Goal: Transaction & Acquisition: Purchase product/service

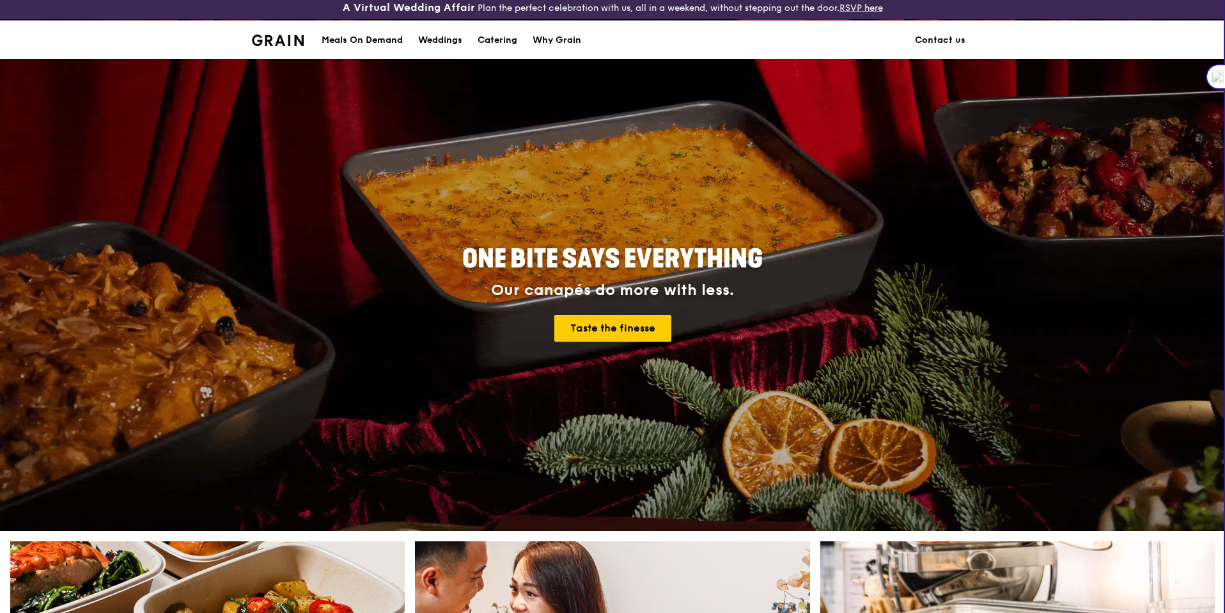
scroll to position [10, 0]
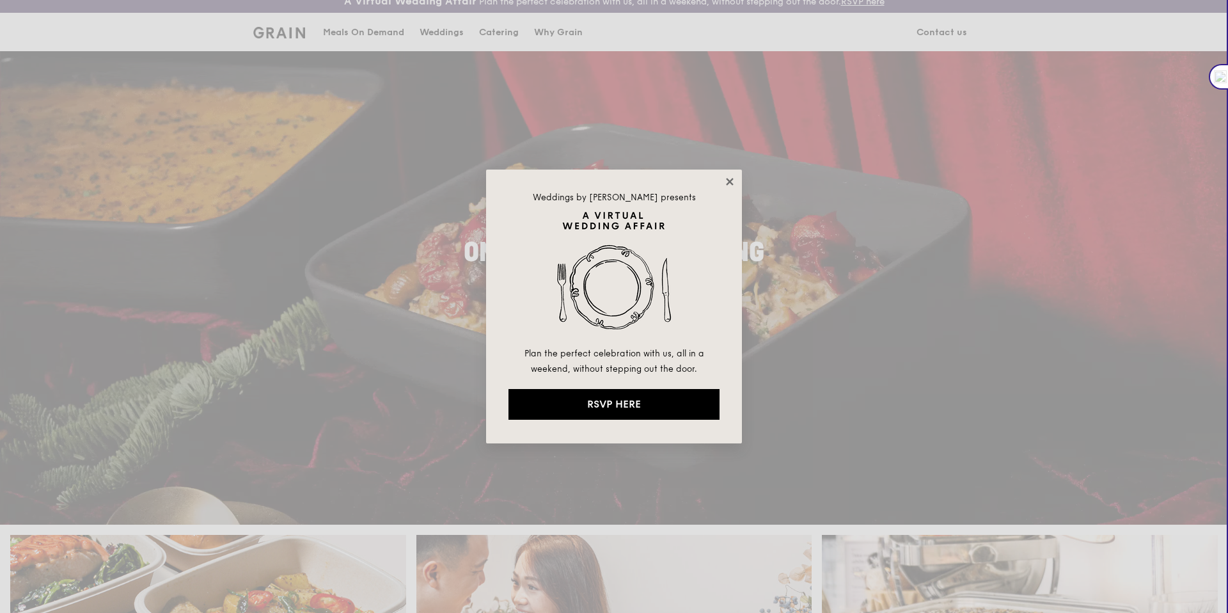
click at [730, 184] on icon at bounding box center [730, 182] width 12 height 12
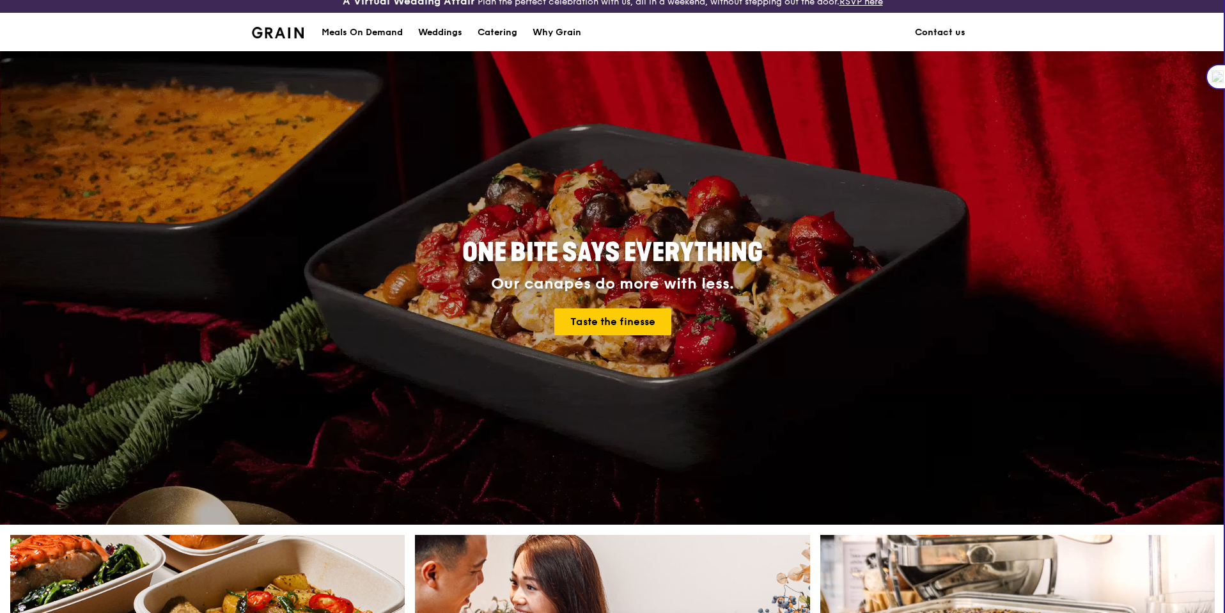
click at [938, 40] on link "Contact us" at bounding box center [941, 32] width 66 height 38
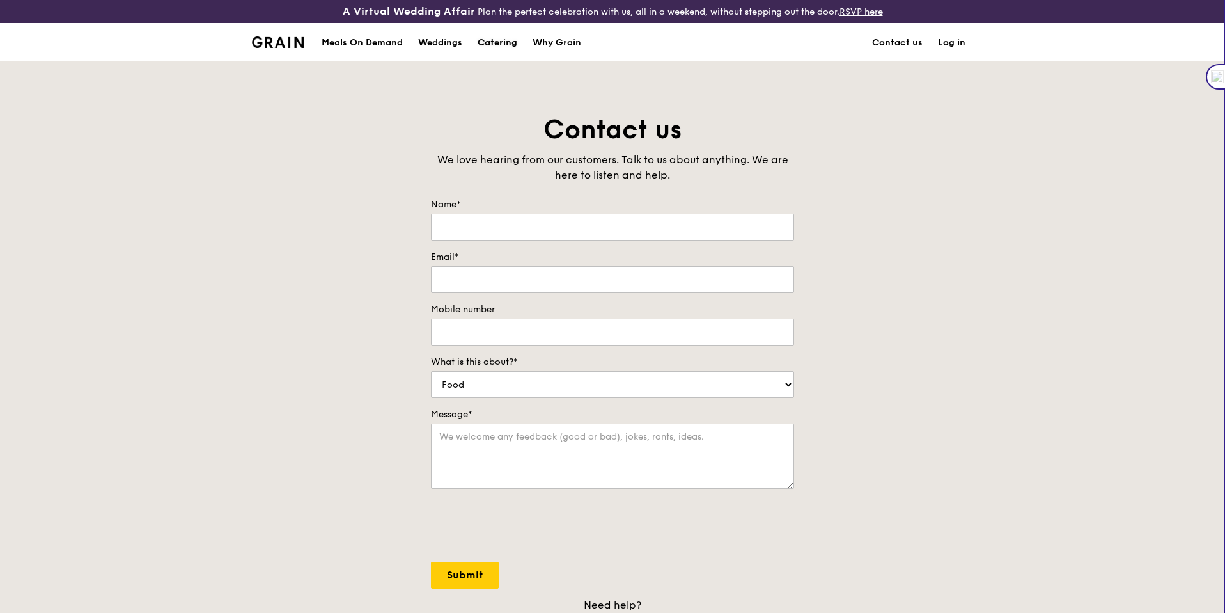
click at [497, 42] on div "Catering" at bounding box center [498, 43] width 40 height 38
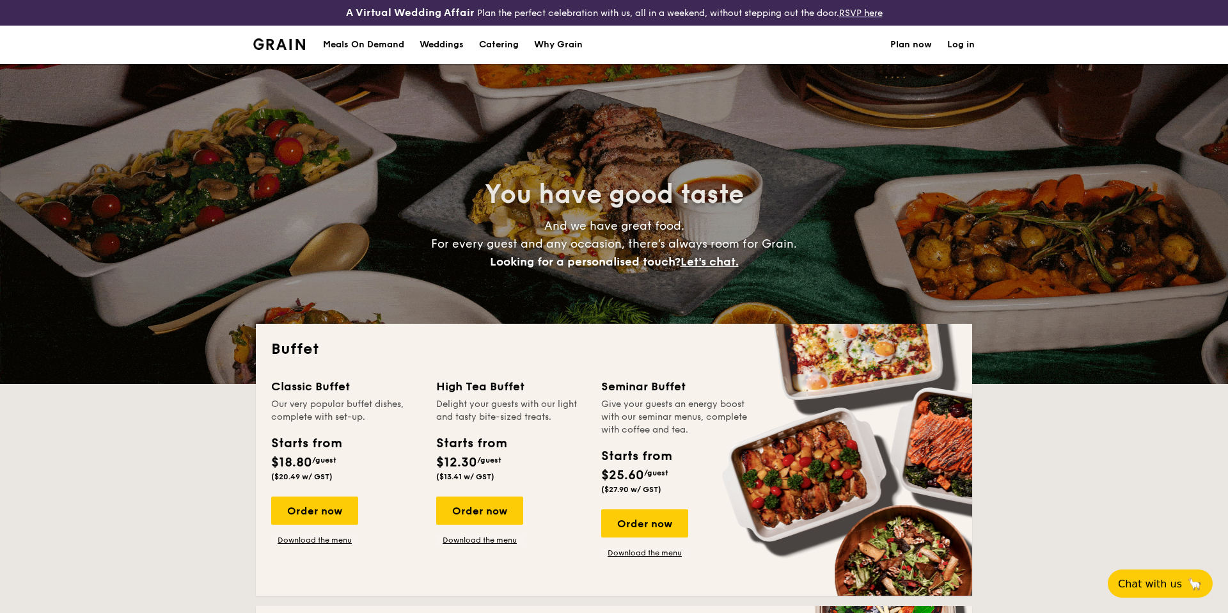
select select
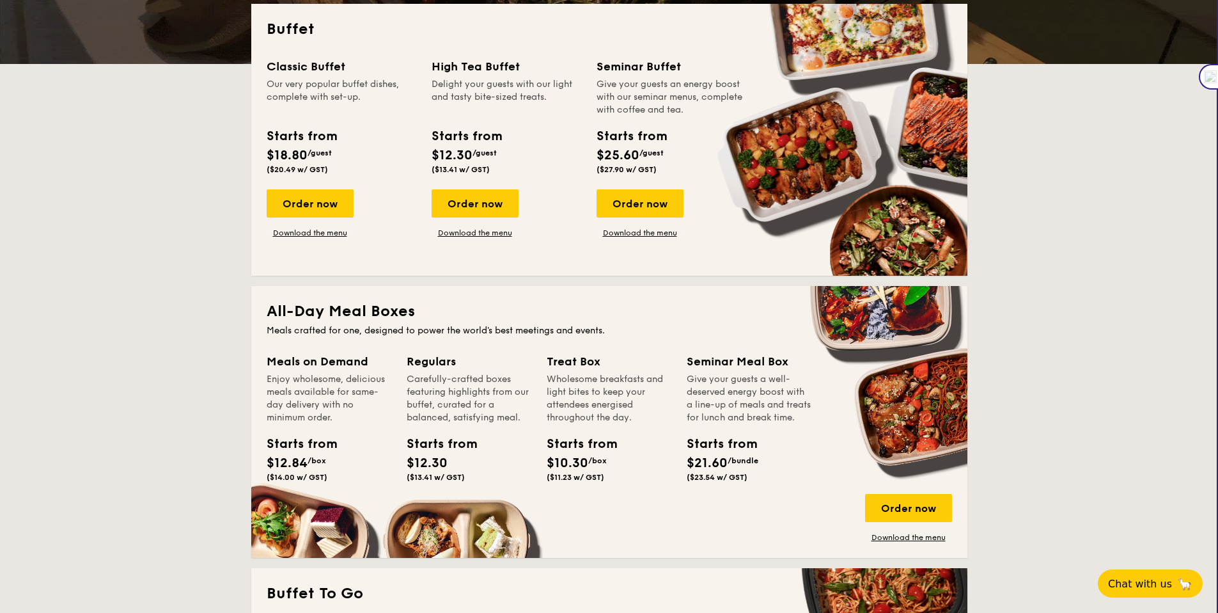
scroll to position [320, 0]
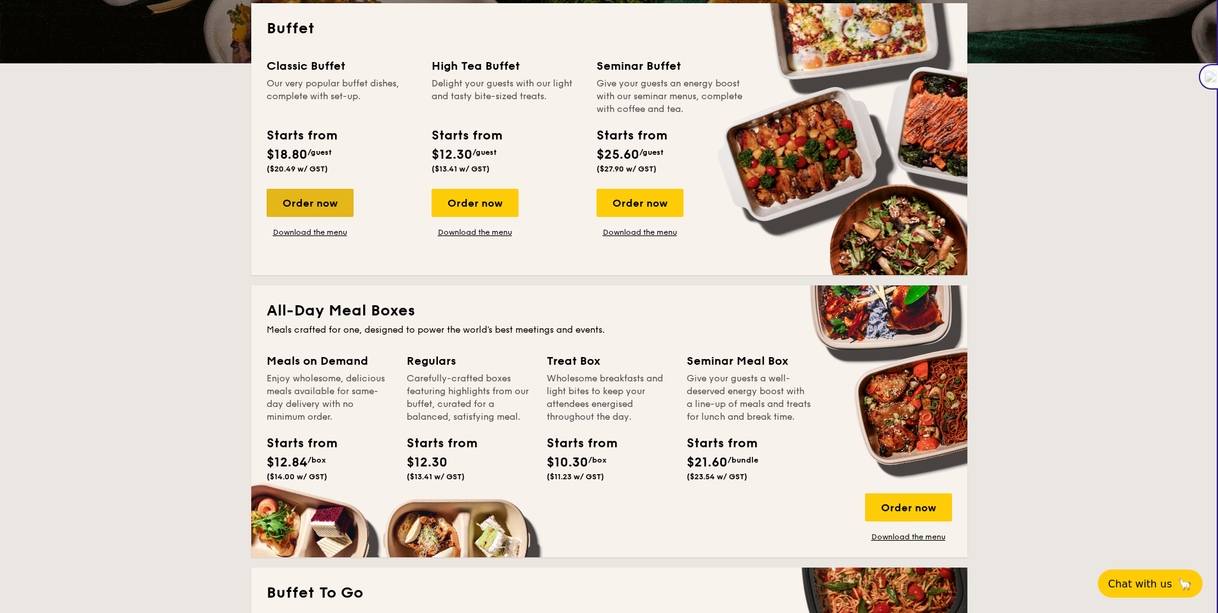
click at [333, 211] on div "Order now" at bounding box center [310, 203] width 87 height 28
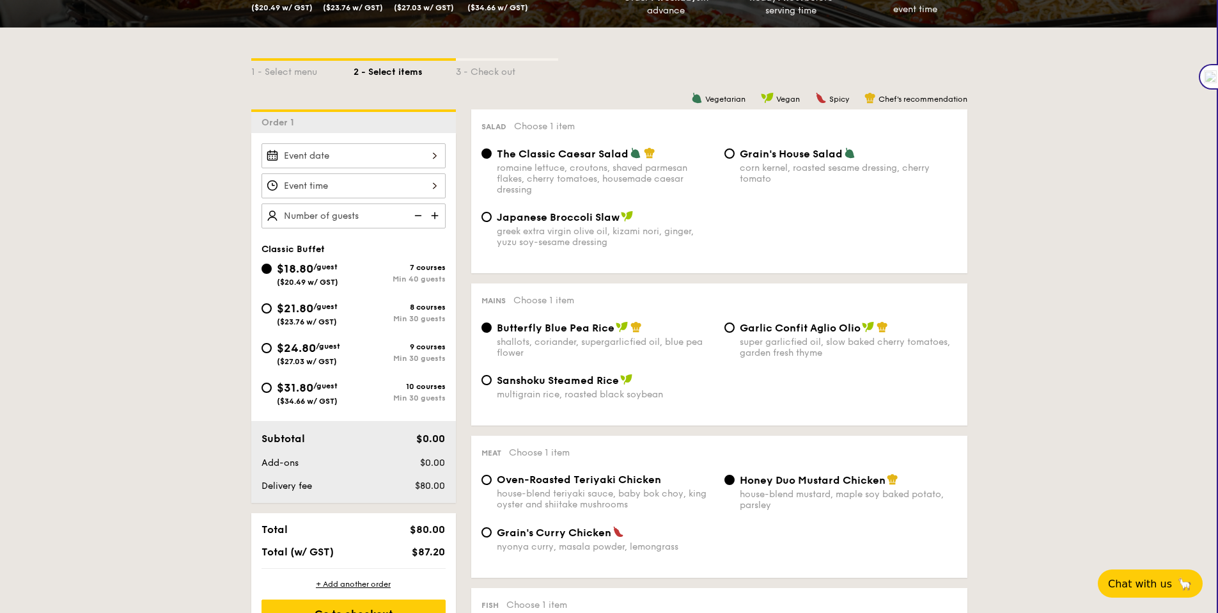
scroll to position [441, 0]
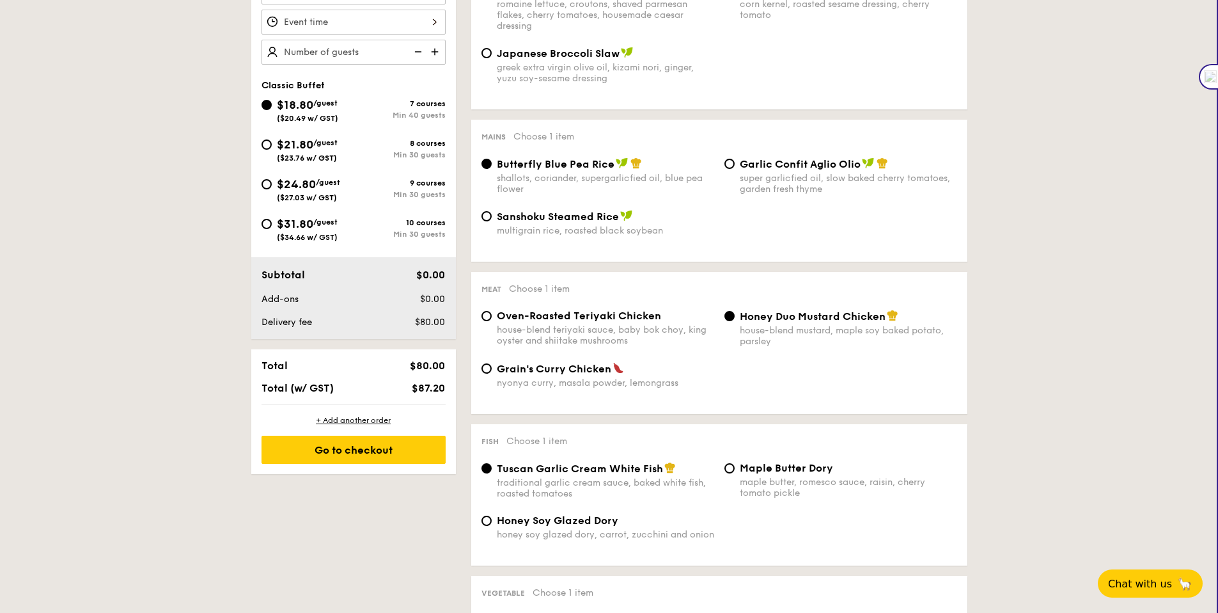
click at [326, 228] on div "$31.80 /guest ($34.66 w/ GST)" at bounding box center [307, 228] width 61 height 27
click at [272, 228] on input "$31.80 /guest ($34.66 w/ GST) 10 courses Min 30 guests" at bounding box center [267, 224] width 10 height 10
radio input "true"
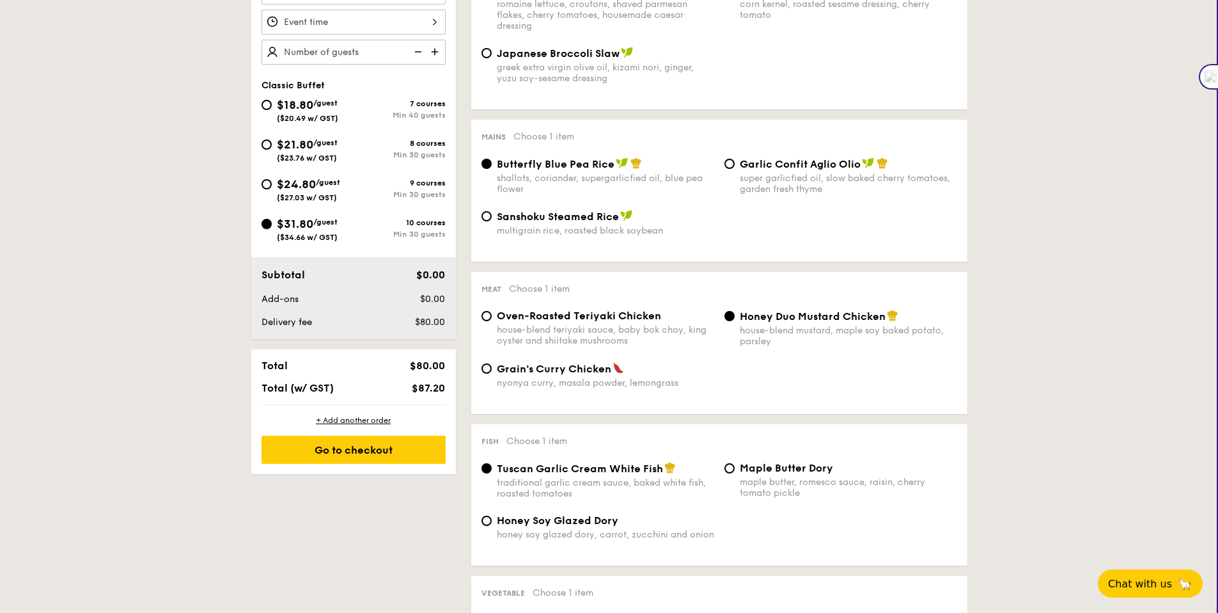
radio input "true"
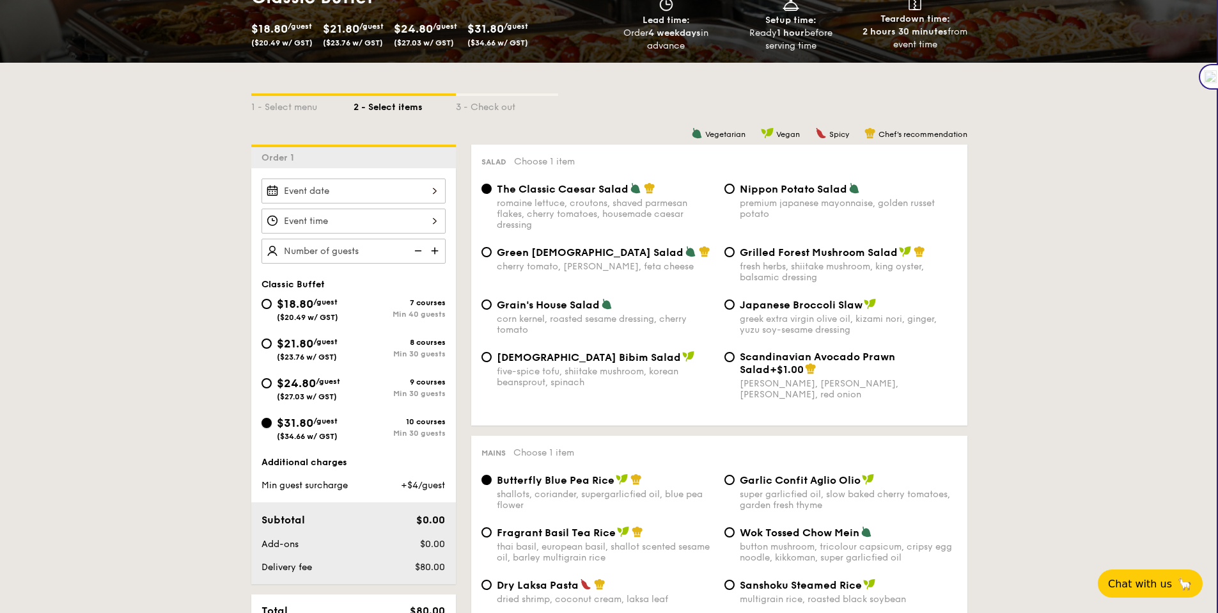
scroll to position [211, 0]
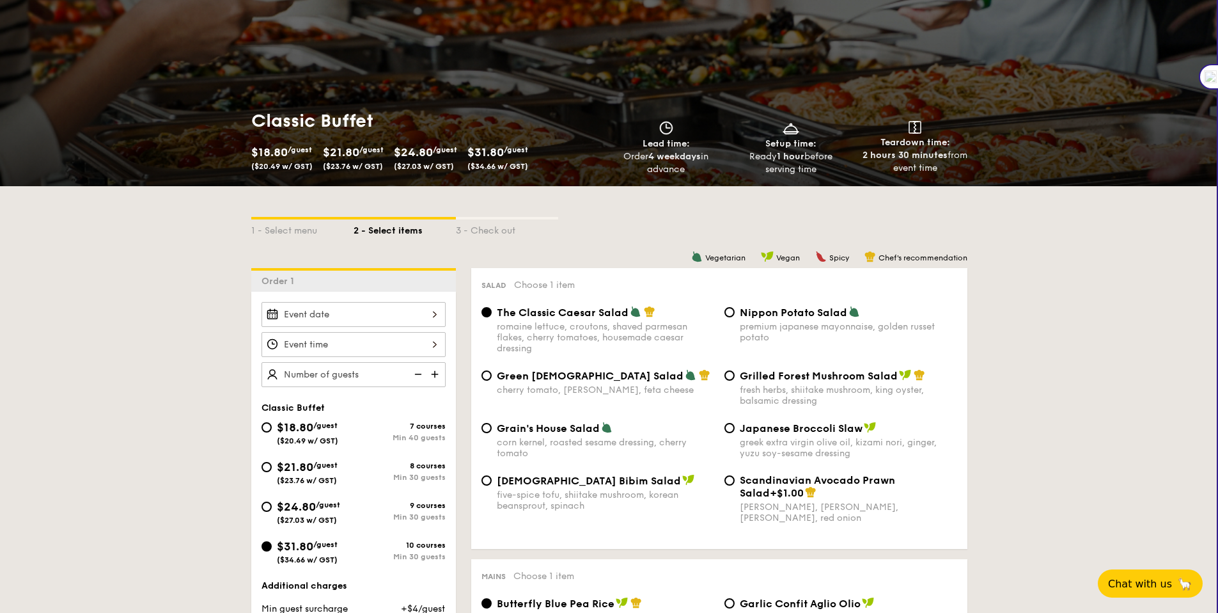
click at [504, 233] on div "3 - Check out" at bounding box center [507, 228] width 102 height 18
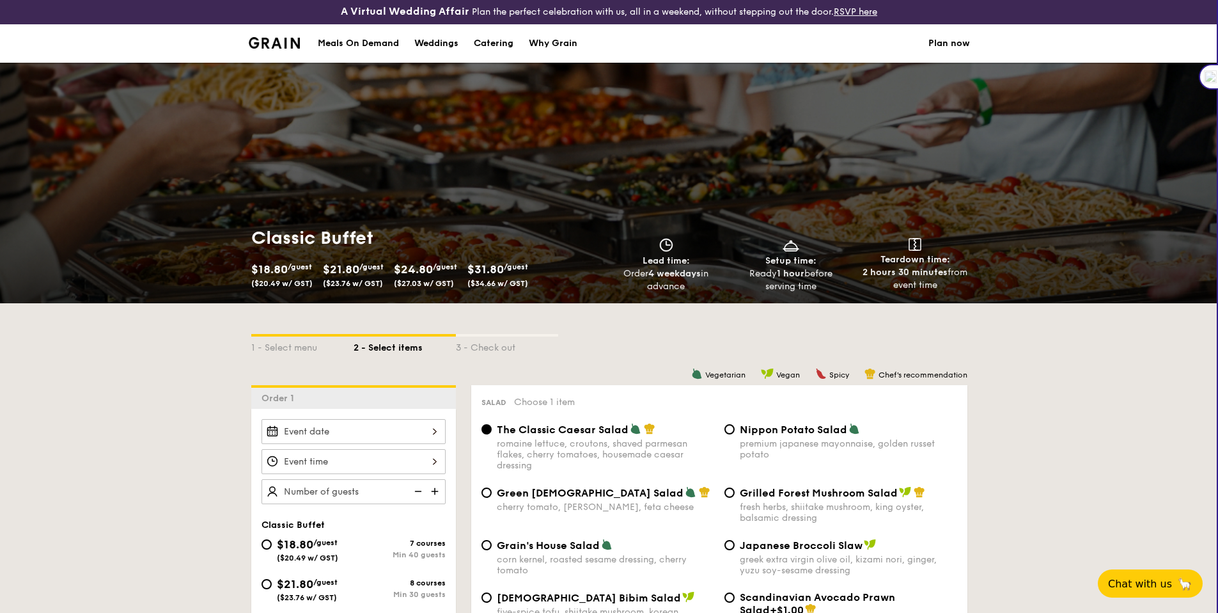
scroll to position [0, 0]
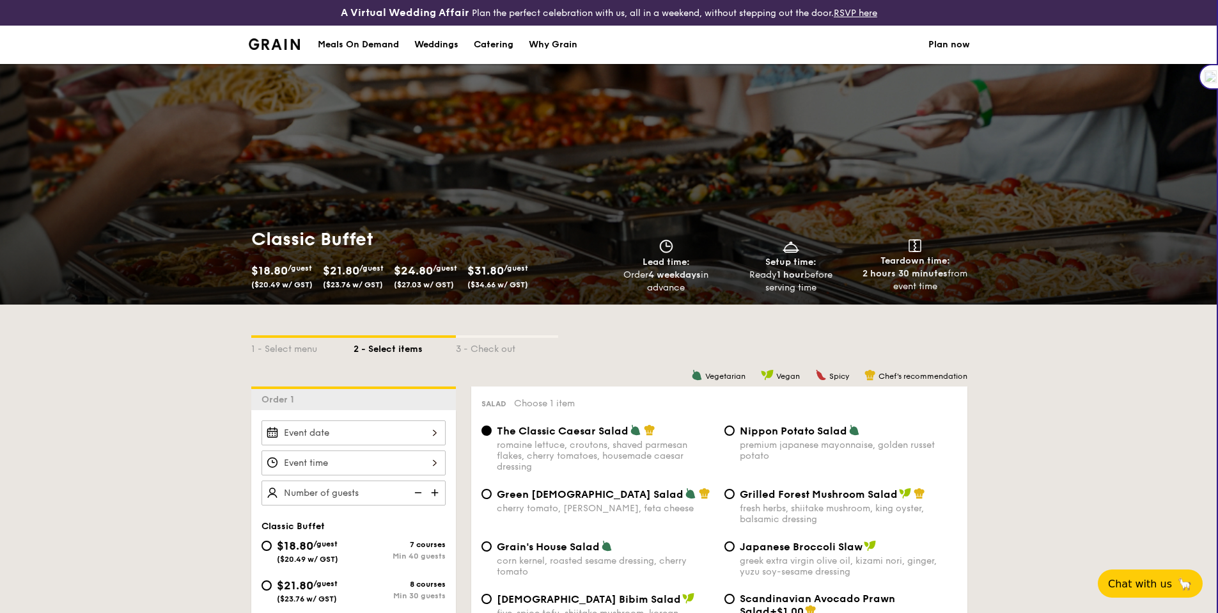
click at [437, 45] on div "Weddings" at bounding box center [436, 45] width 44 height 38
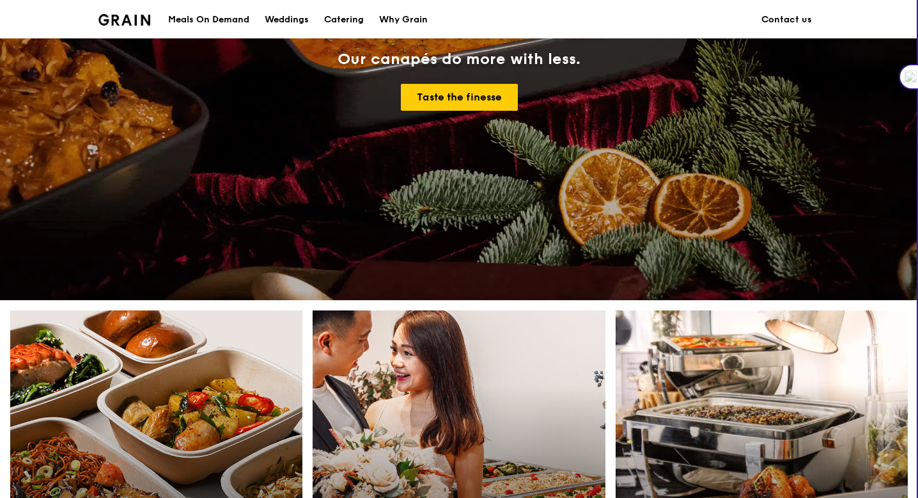
scroll to position [306, 0]
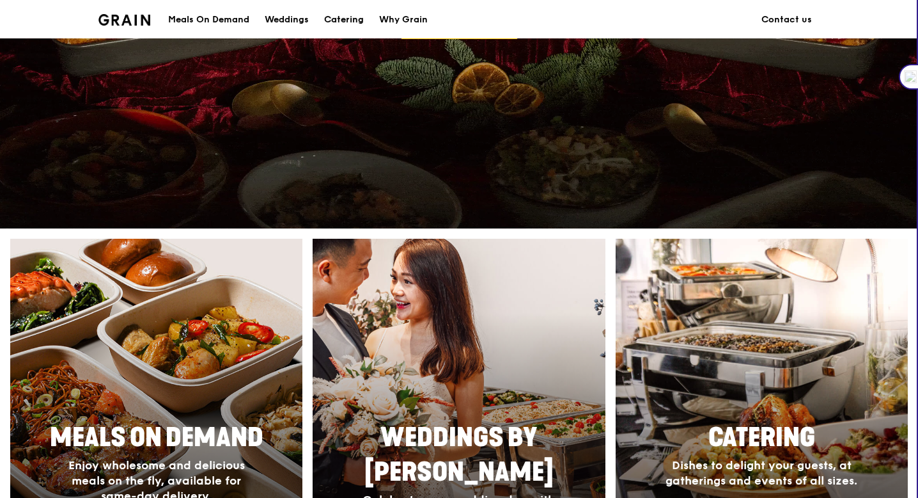
click at [347, 20] on div "Catering" at bounding box center [344, 20] width 40 height 38
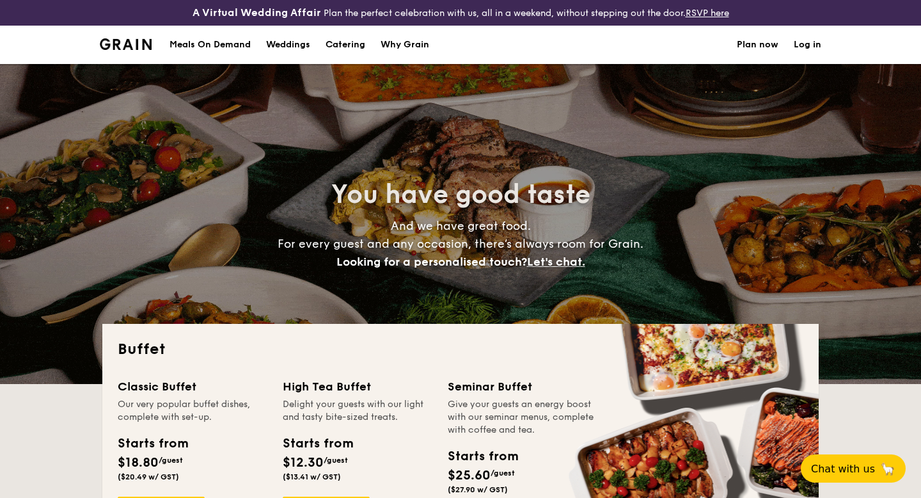
select select
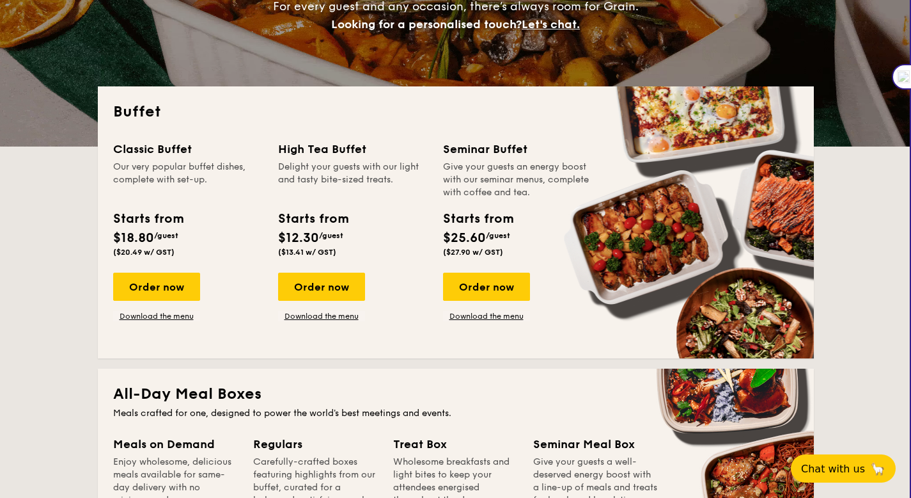
scroll to position [239, 0]
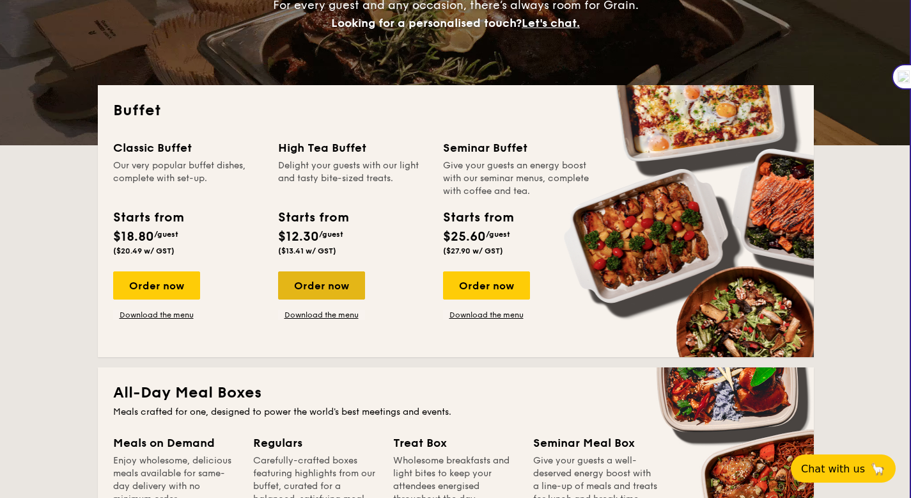
click at [334, 287] on div "Order now" at bounding box center [321, 285] width 87 height 28
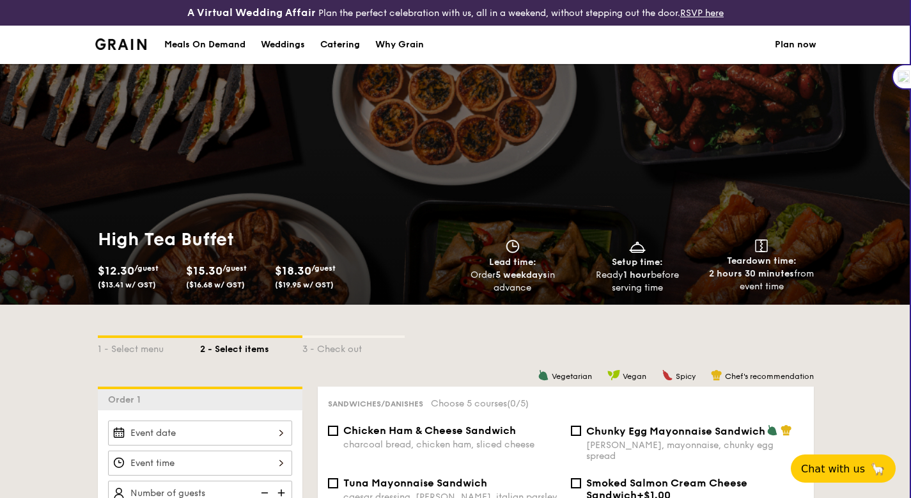
click at [338, 51] on div "Catering" at bounding box center [340, 45] width 40 height 38
select select
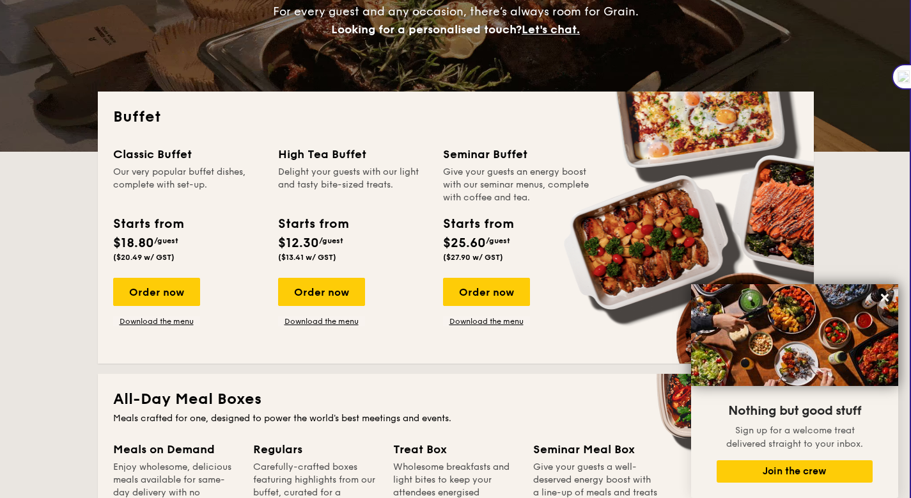
scroll to position [232, 0]
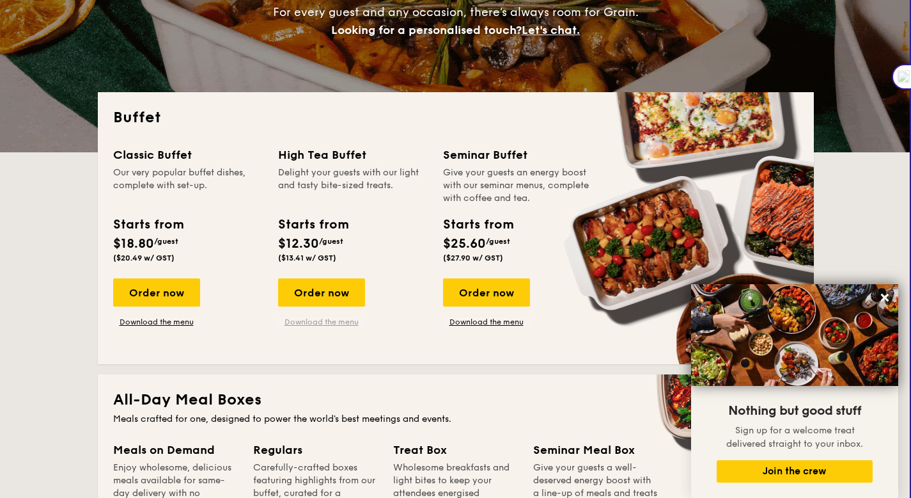
click at [340, 324] on link "Download the menu" at bounding box center [321, 322] width 87 height 10
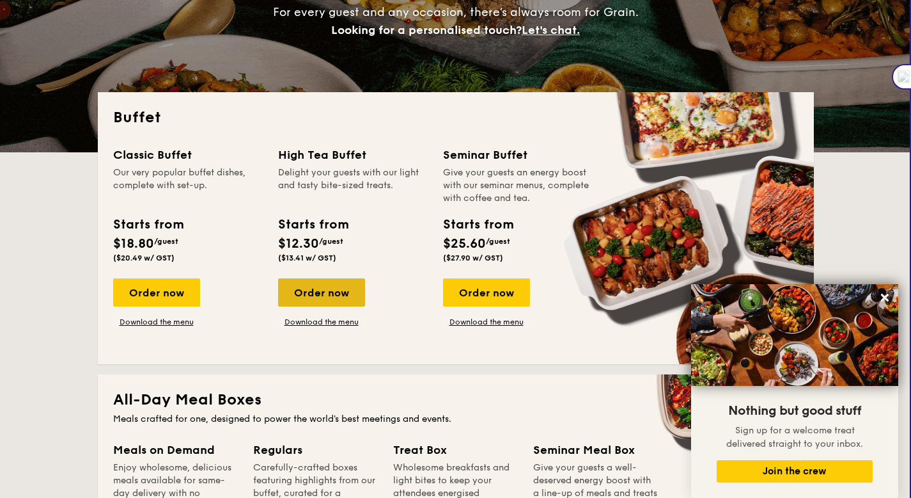
click at [323, 299] on div "Order now" at bounding box center [321, 292] width 87 height 28
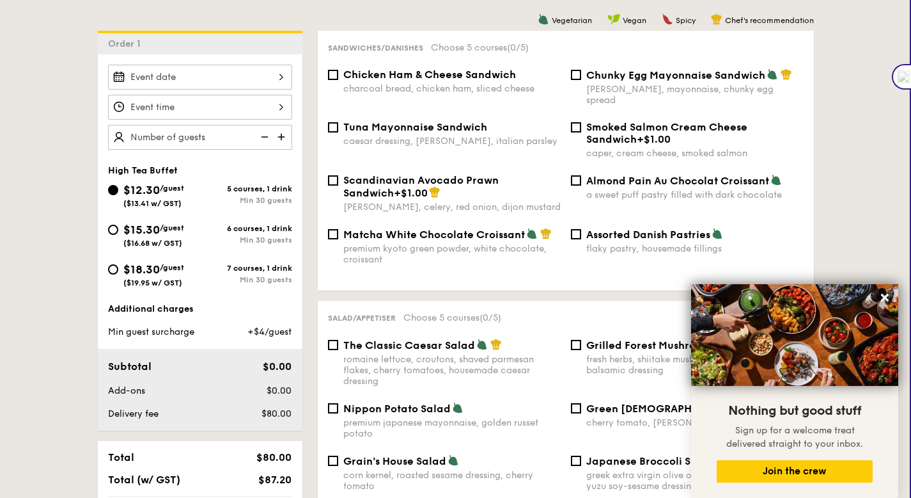
scroll to position [356, 0]
type input "6"
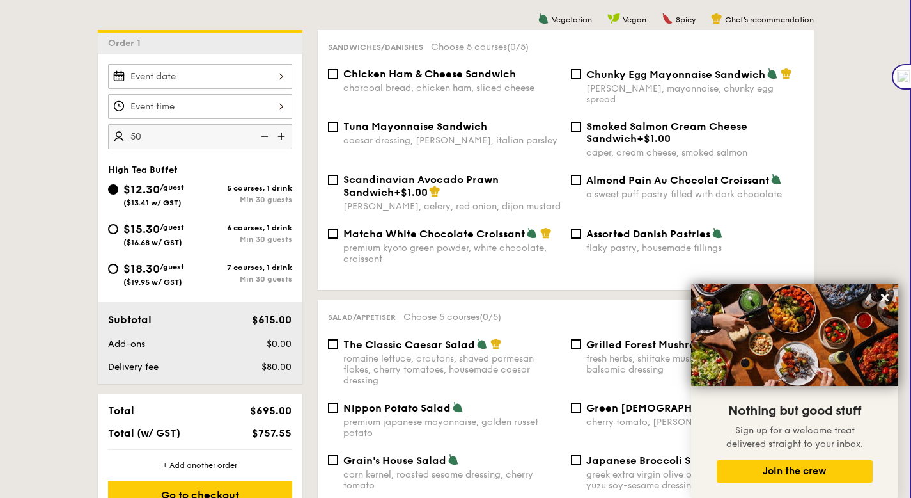
type input "50 guests"
click at [158, 274] on span "$18.30" at bounding box center [141, 269] width 36 height 14
click at [118, 274] on input "$18.30 /guest ($19.95 w/ GST) 7 courses, 1 drink Min 30 guests" at bounding box center [113, 268] width 10 height 10
radio input "true"
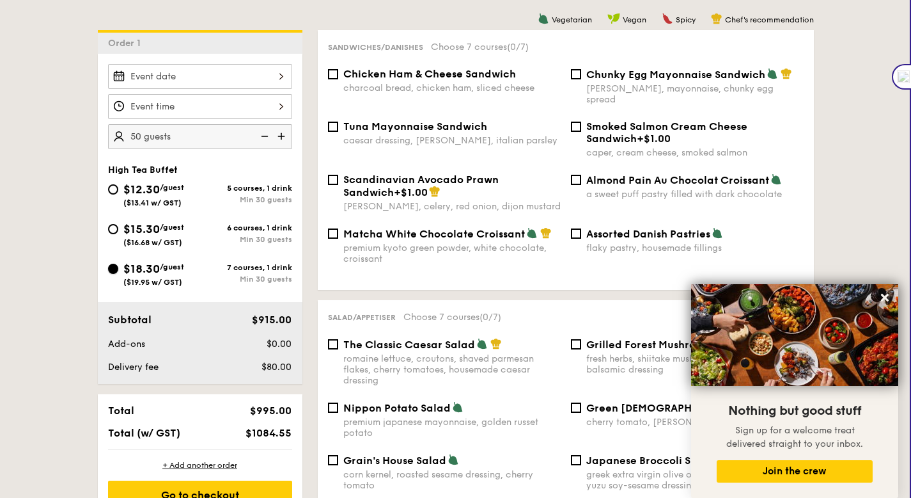
scroll to position [359, 0]
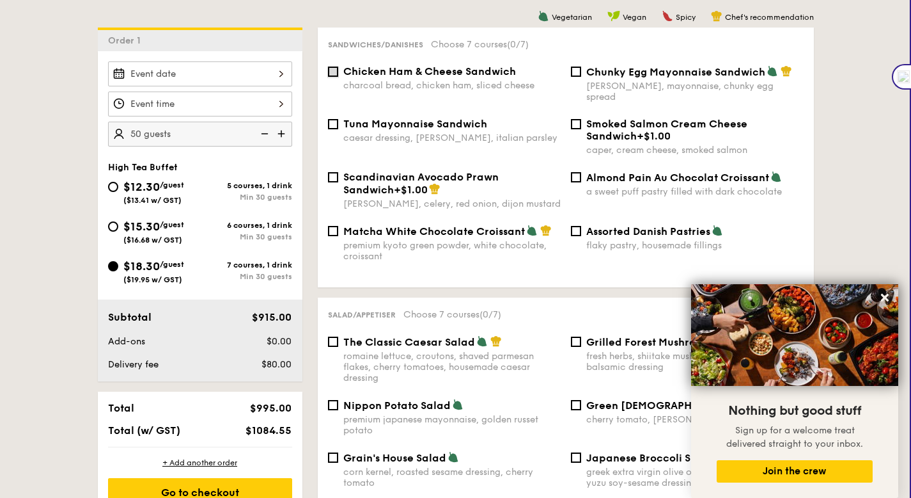
click at [334, 75] on input "Chicken Ham & Cheese Sandwich charcoal bread, chicken ham, sliced cheese" at bounding box center [333, 72] width 10 height 10
checkbox input "true"
click at [637, 130] on span "+$1.00" at bounding box center [654, 136] width 34 height 12
click at [581, 122] on input "Smoked Salmon Cream Cheese Sandwich +$1.00 caper, cream cheese, smoked salmon" at bounding box center [576, 124] width 10 height 10
checkbox input "true"
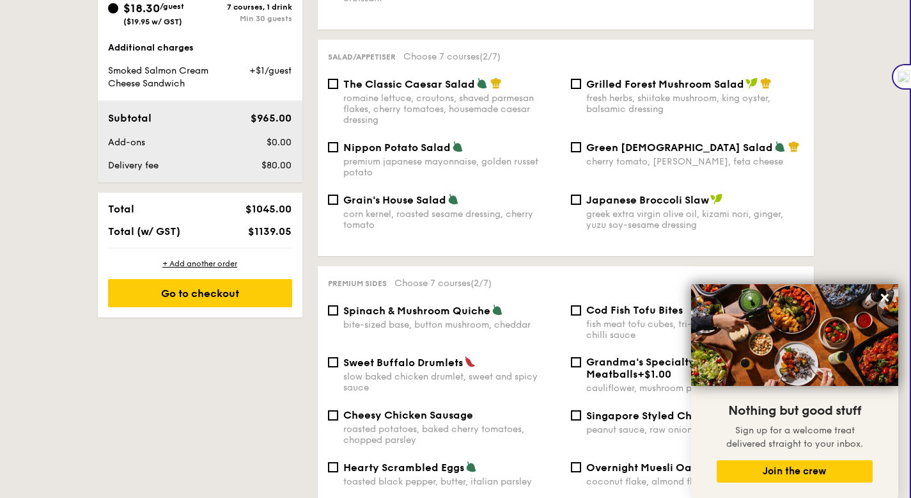
scroll to position [617, 0]
click at [883, 295] on icon at bounding box center [885, 298] width 8 height 8
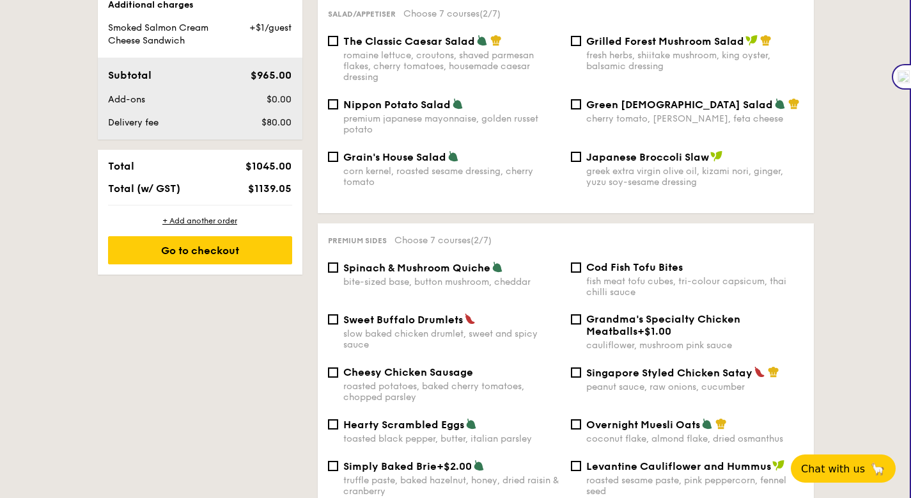
scroll to position [824, 0]
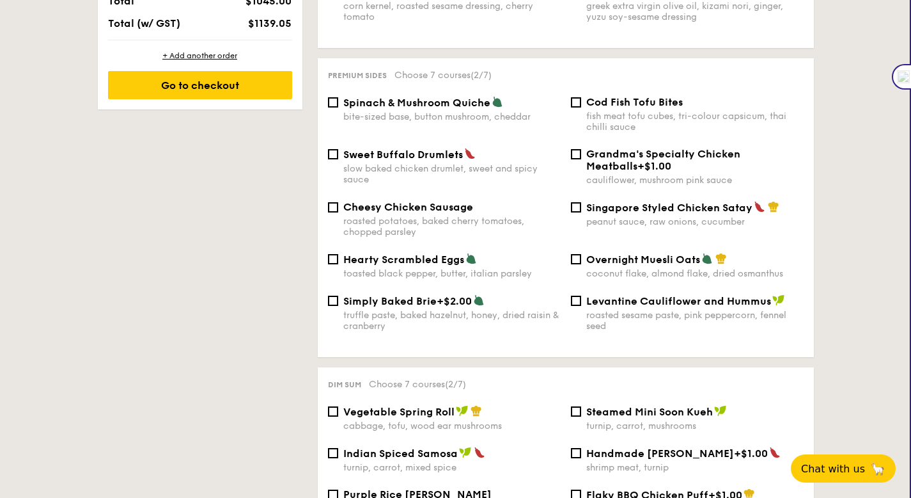
click at [446, 296] on span "+$2.00" at bounding box center [454, 301] width 35 height 12
click at [338, 296] on input "Simply Baked Brie +$2.00 truffle paste, baked hazelnut, honey, dried raisin & c…" at bounding box center [333, 300] width 10 height 10
checkbox input "true"
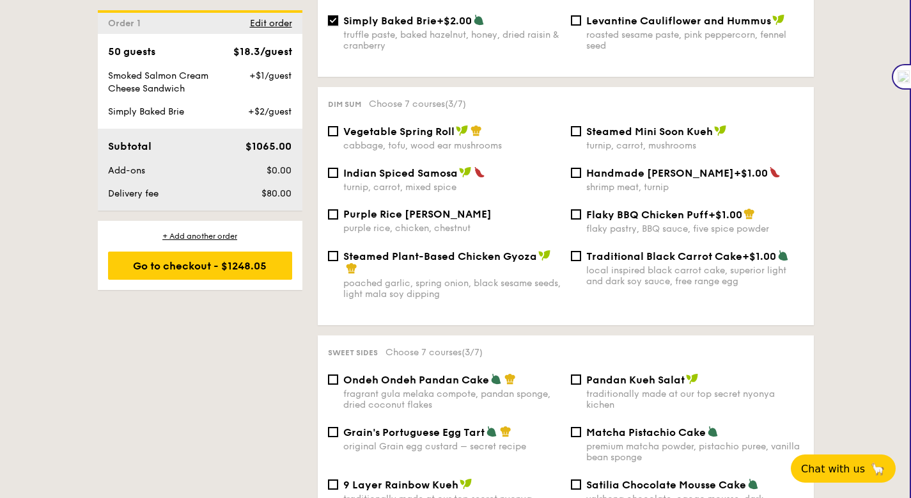
scroll to position [1105, 0]
click at [639, 181] on div "shrimp meat, turnip" at bounding box center [694, 186] width 217 height 11
click at [581, 177] on input "Handmade Siew Mai +$1.00 shrimp meat, turnip" at bounding box center [576, 172] width 10 height 10
checkbox input "true"
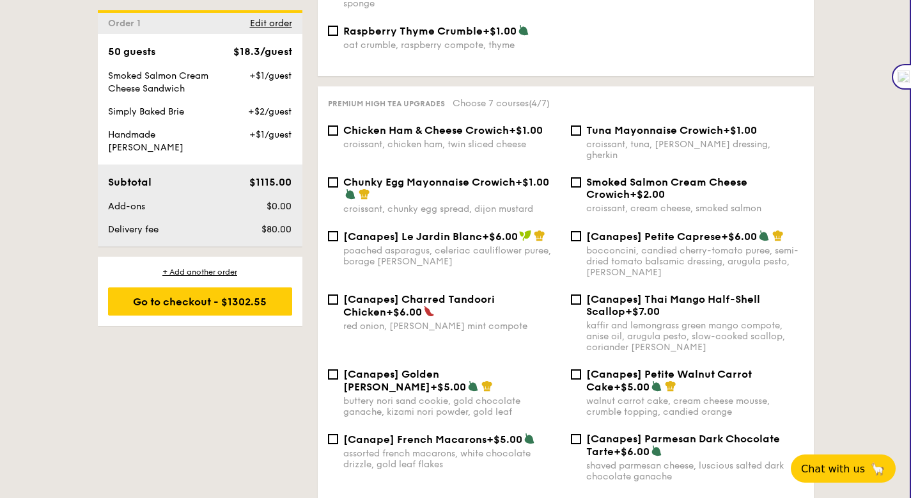
scroll to position [1706, 0]
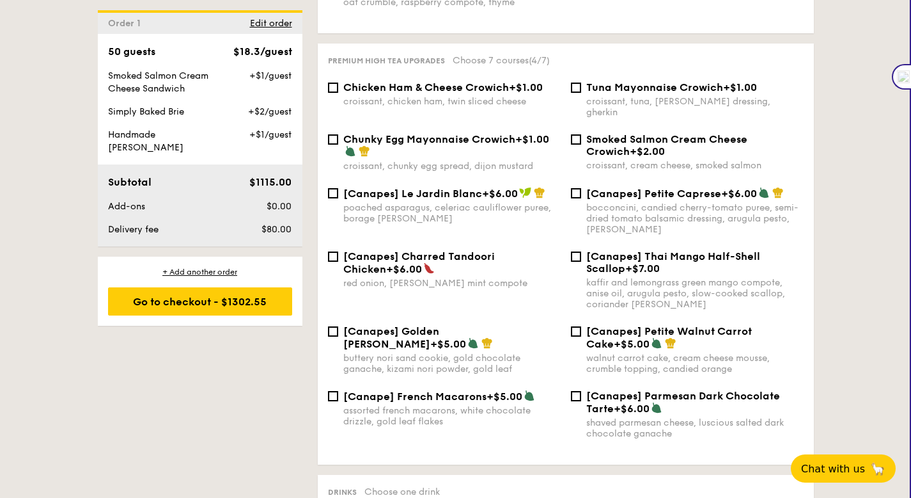
click at [630, 145] on span "+$2.00" at bounding box center [647, 151] width 35 height 12
click at [581, 141] on input "Smoked Salmon Cream Cheese Crowich +$2.00 croissant, cream cheese, smoked salmon" at bounding box center [576, 139] width 10 height 10
checkbox input "true"
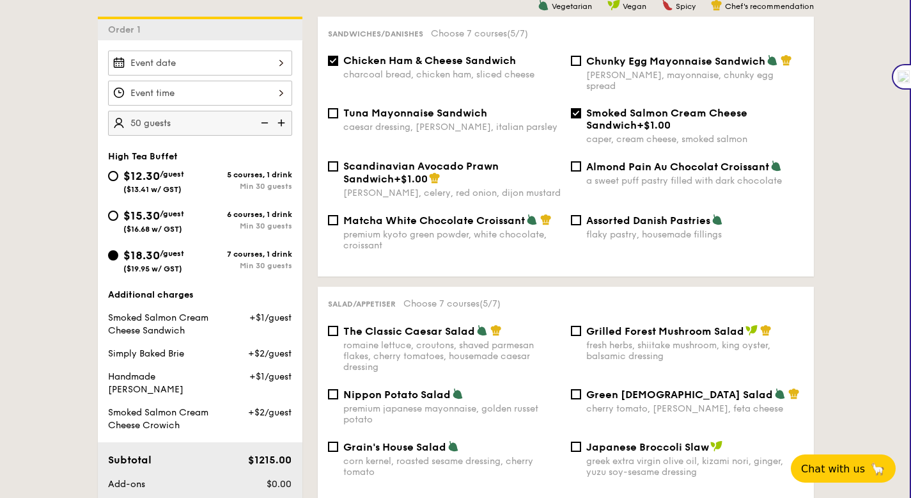
scroll to position [348, 0]
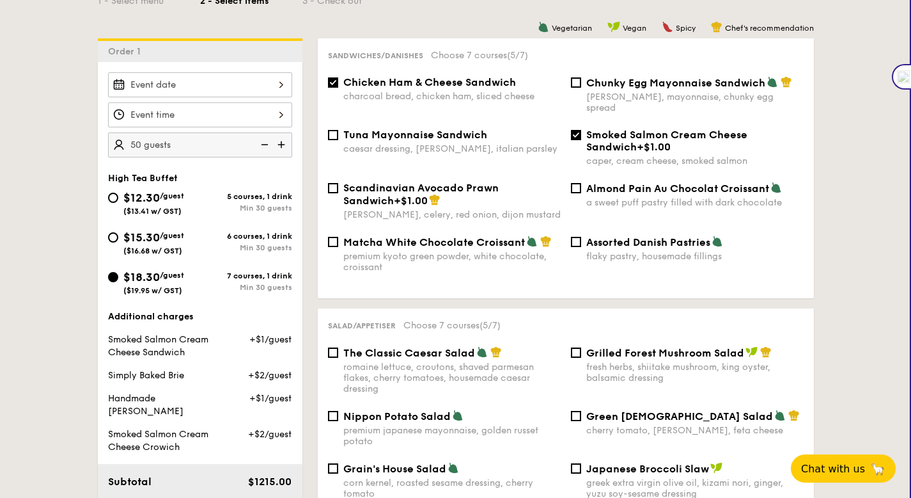
click at [637, 141] on span "+$1.00" at bounding box center [654, 147] width 34 height 12
click at [581, 140] on input "Smoked Salmon Cream Cheese Sandwich +$1.00 caper, cream cheese, smoked salmon" at bounding box center [576, 135] width 10 height 10
checkbox input "false"
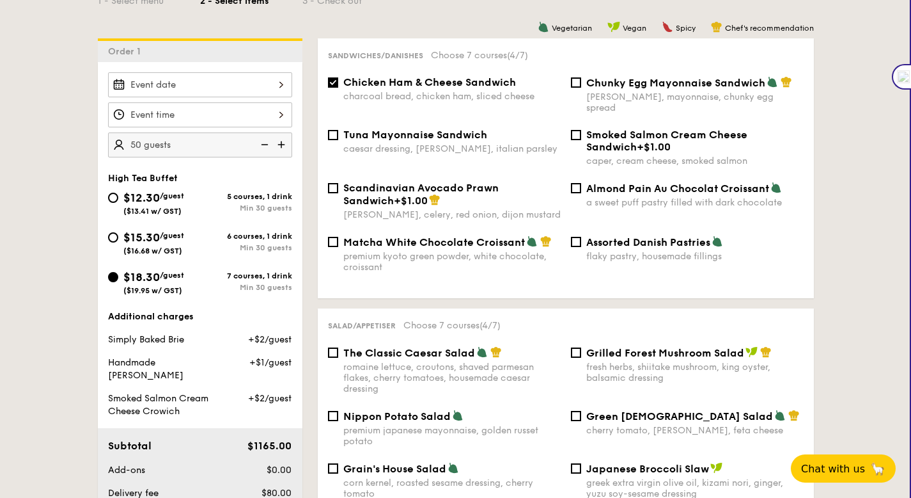
click at [489, 91] on div "charcoal bread, chicken ham, sliced cheese" at bounding box center [451, 96] width 217 height 11
click at [338, 88] on input "Chicken Ham & Cheese Sandwich charcoal bread, chicken ham, sliced cheese" at bounding box center [333, 82] width 10 height 10
checkbox input "false"
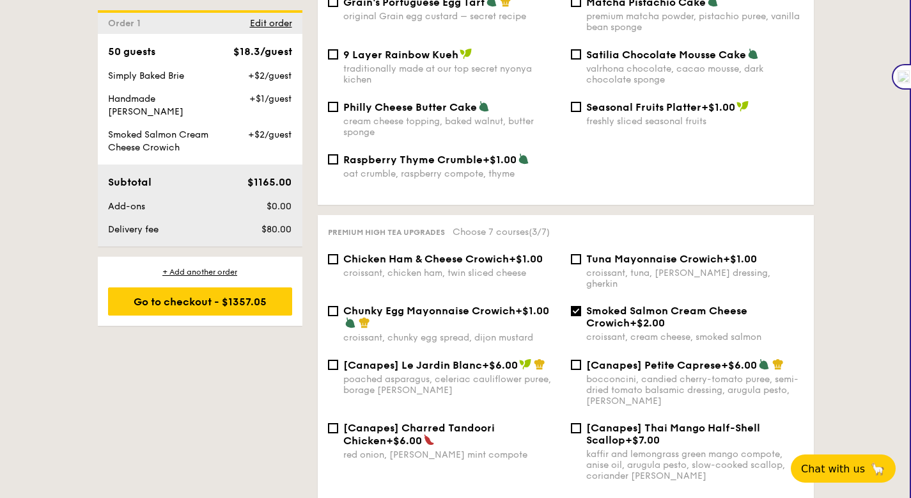
scroll to position [1630, 0]
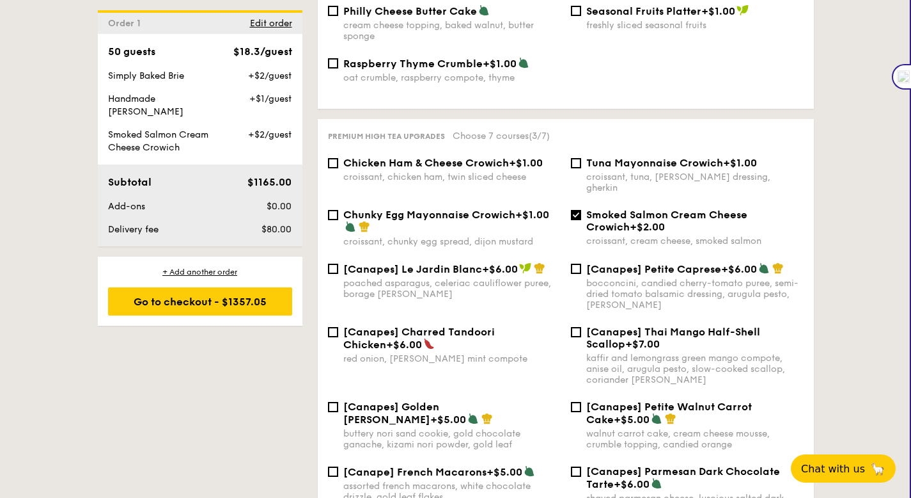
click at [484, 175] on div "croissant, chicken ham, twin sliced cheese" at bounding box center [451, 176] width 217 height 11
click at [338, 168] on input "Chicken Ham & Cheese Crowich +$1.00 croissant, chicken ham, twin sliced cheese" at bounding box center [333, 163] width 10 height 10
checkbox input "true"
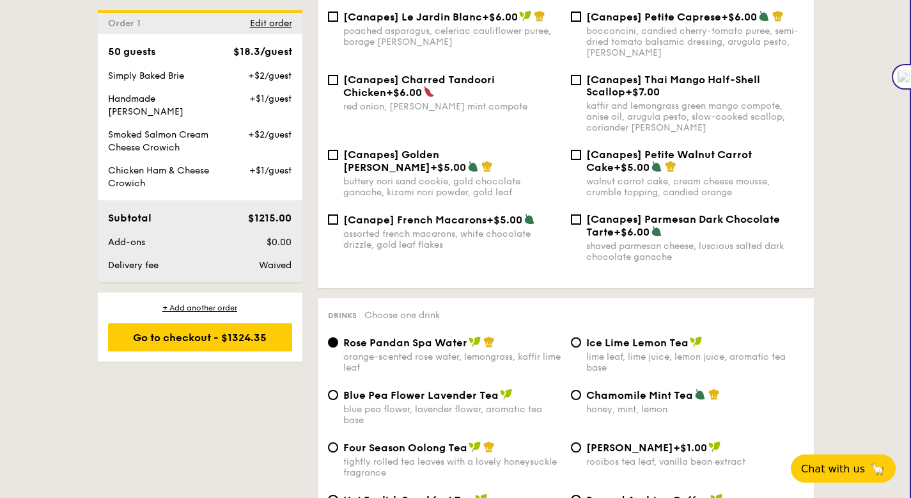
scroll to position [2030, 0]
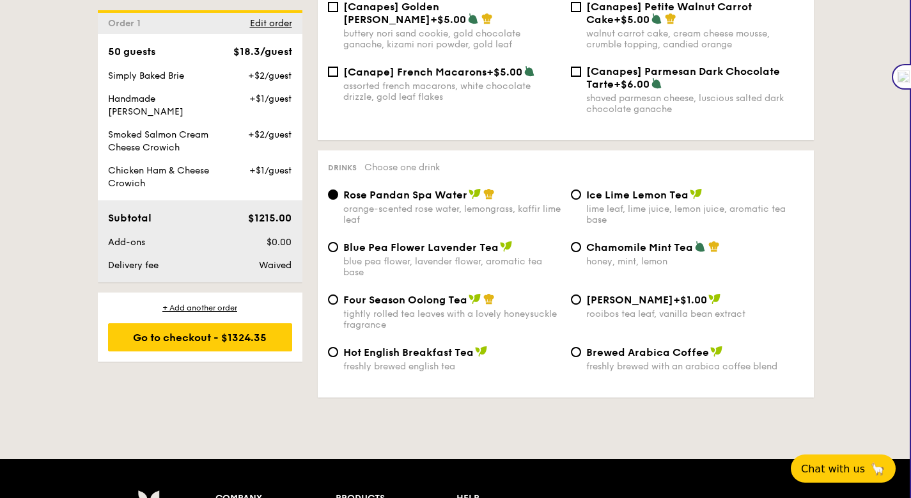
click at [471, 256] on div "blue pea flower, lavender flower, aromatic tea base" at bounding box center [451, 267] width 217 height 22
click at [338, 252] on input "Blue Pea Flower Lavender Tea blue pea flower, lavender flower, aromatic tea base" at bounding box center [333, 247] width 10 height 10
radio input "true"
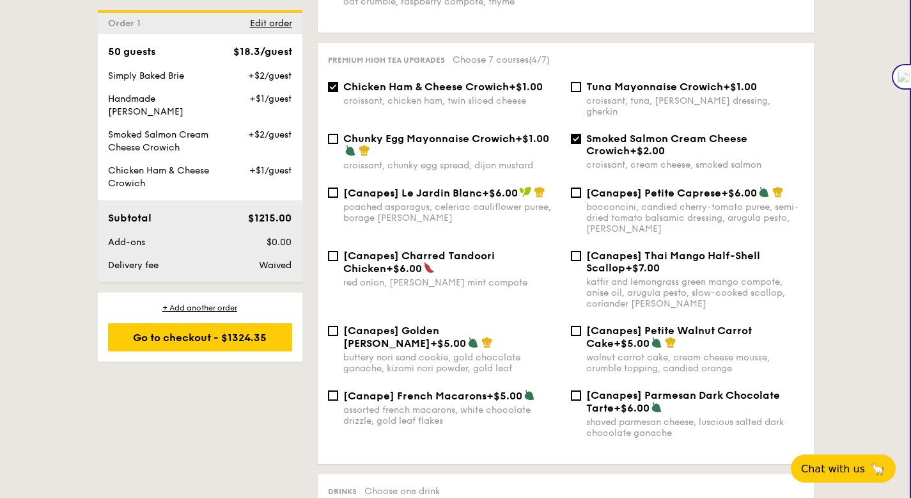
scroll to position [1294, 0]
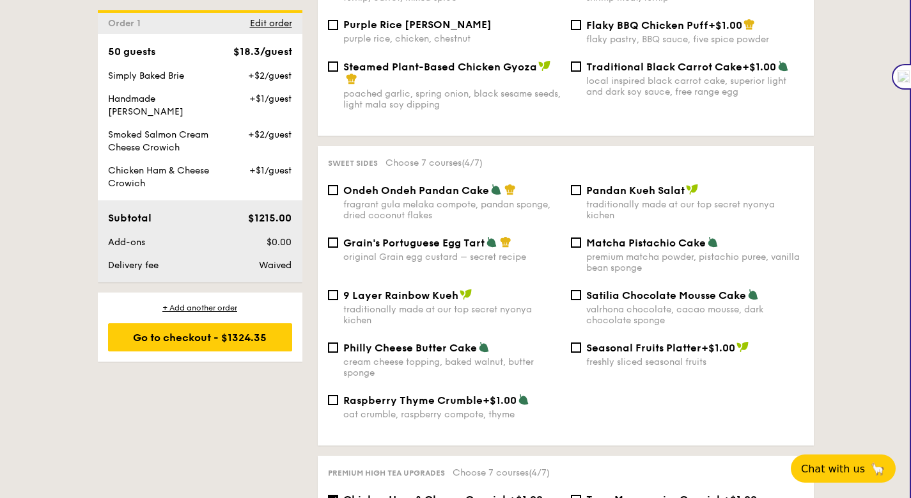
click at [426, 243] on span "Grain's Portuguese Egg Tart" at bounding box center [413, 243] width 141 height 12
click at [338, 243] on input "Grain's Portuguese Egg Tart original Grain egg custard – secret recipe" at bounding box center [333, 242] width 10 height 10
checkbox input "true"
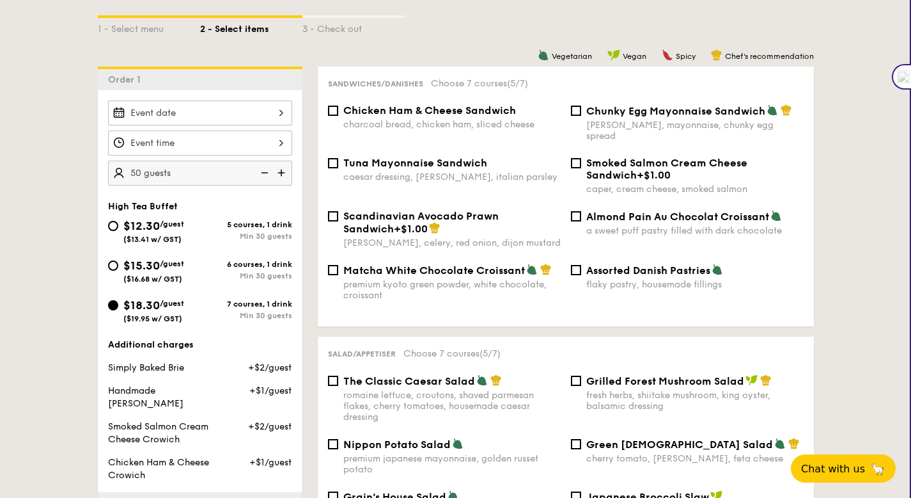
scroll to position [260, 0]
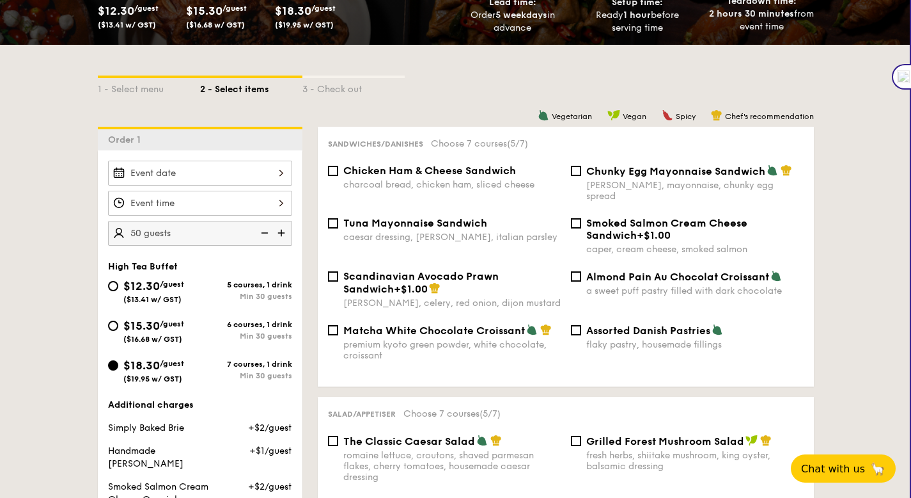
click at [476, 339] on div "premium kyoto green powder, white chocolate, croissant" at bounding box center [451, 350] width 217 height 22
click at [338, 331] on input "Matcha White Chocolate Croissant premium kyoto green powder, white chocolate, c…" at bounding box center [333, 330] width 10 height 10
checkbox input "true"
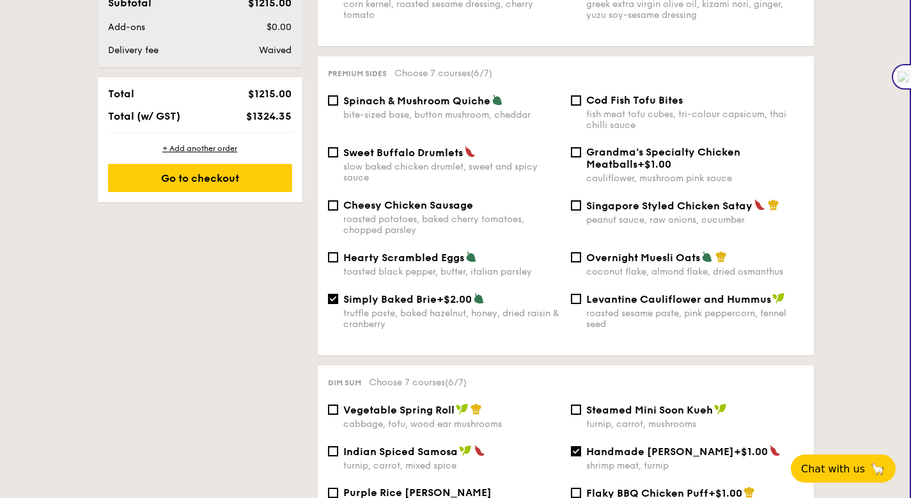
scroll to position [821, 0]
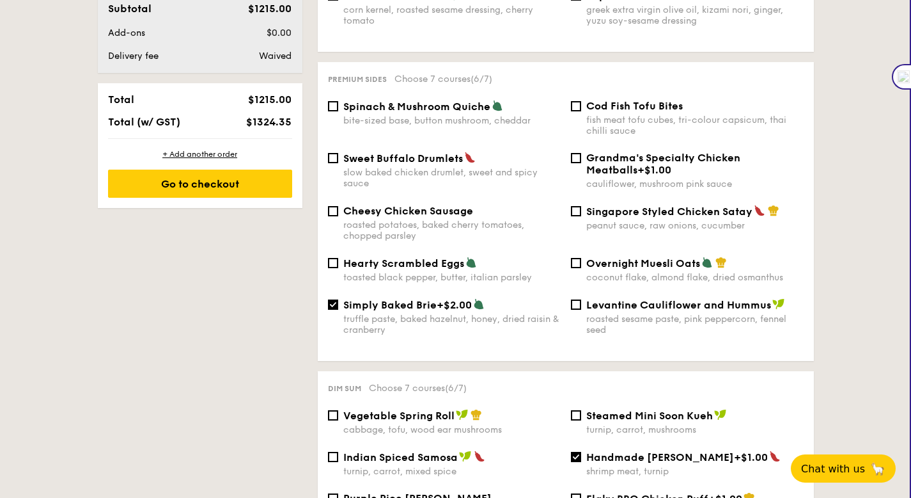
click at [432, 154] on span "Sweet Buffalo Drumlets" at bounding box center [403, 158] width 120 height 12
click at [338, 154] on input "Sweet Buffalo Drumlets slow baked chicken drumlet, sweet and spicy sauce" at bounding box center [333, 158] width 10 height 10
checkbox input "true"
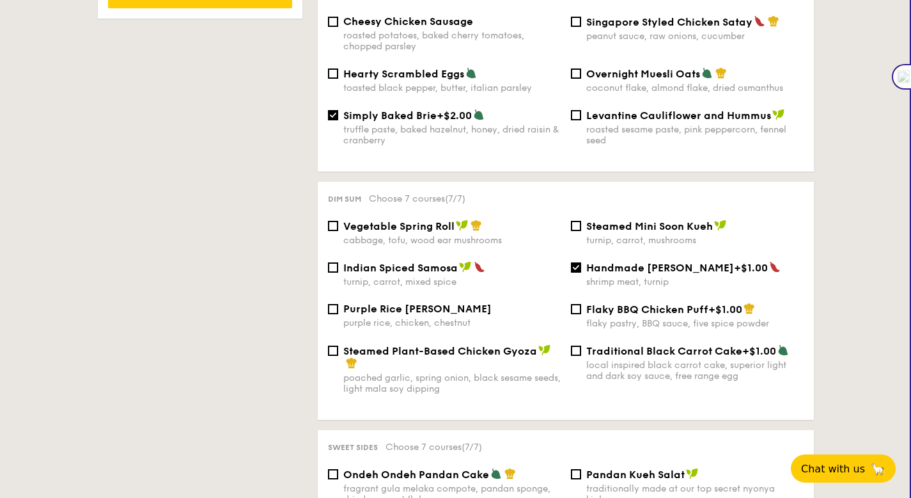
scroll to position [1012, 0]
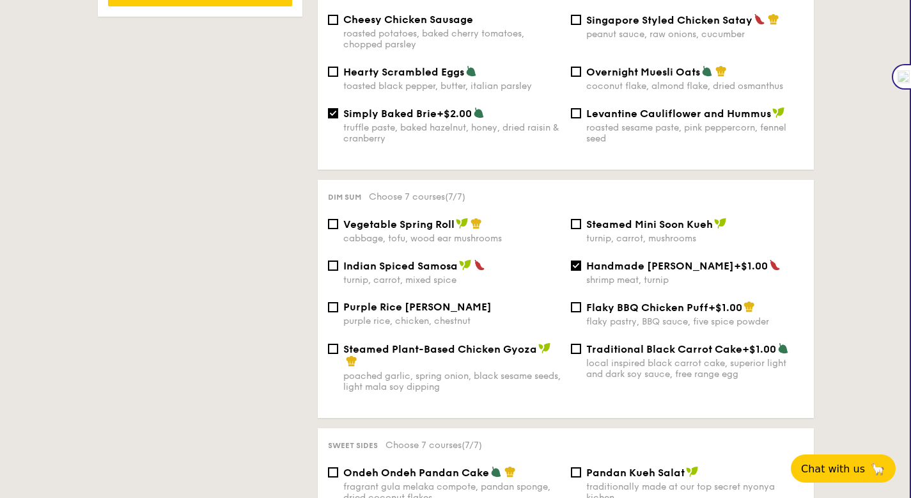
click at [409, 303] on span "Purple Rice Loh Mai Kai" at bounding box center [417, 307] width 148 height 12
click at [338, 303] on input "Purple Rice Loh Mai Kai purple rice, chicken, chestnut" at bounding box center [333, 307] width 10 height 10
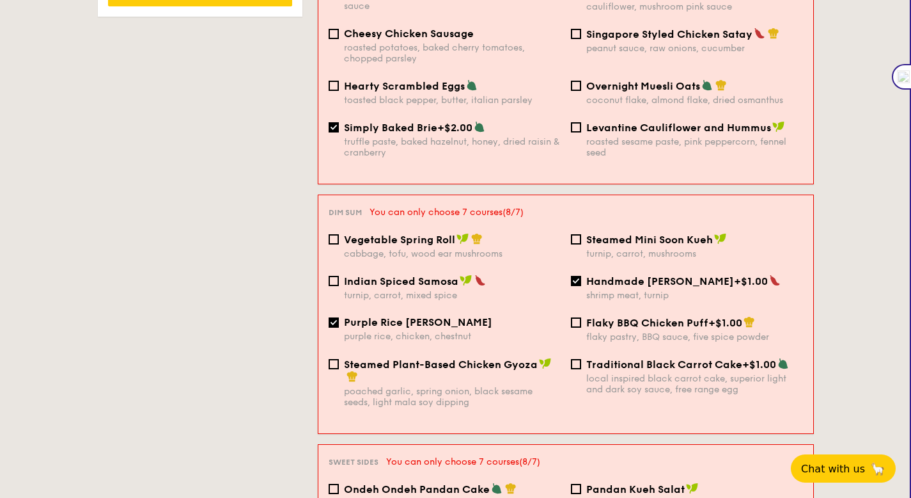
click at [415, 316] on span "Purple Rice Loh Mai Kai" at bounding box center [418, 322] width 148 height 12
click at [339, 317] on input "Purple Rice Loh Mai Kai purple rice, chicken, chestnut" at bounding box center [334, 322] width 10 height 10
checkbox input "false"
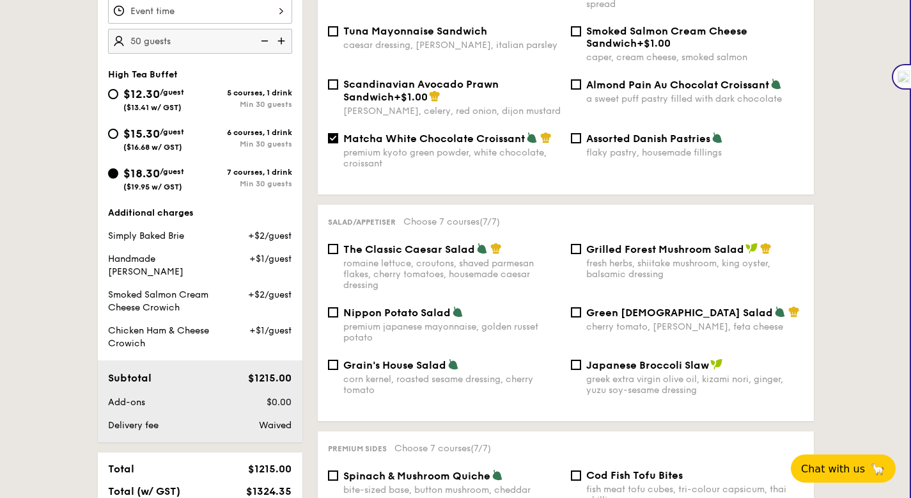
scroll to position [525, 0]
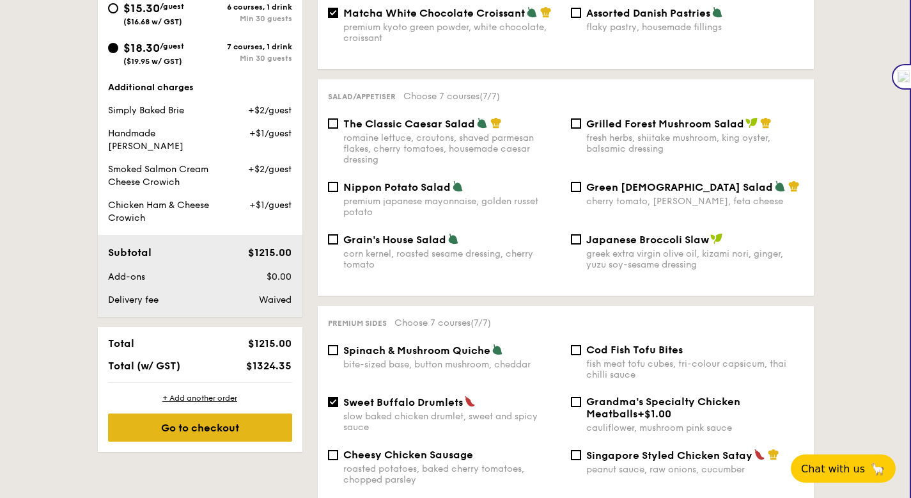
click at [251, 414] on div "Go to checkout" at bounding box center [200, 427] width 184 height 28
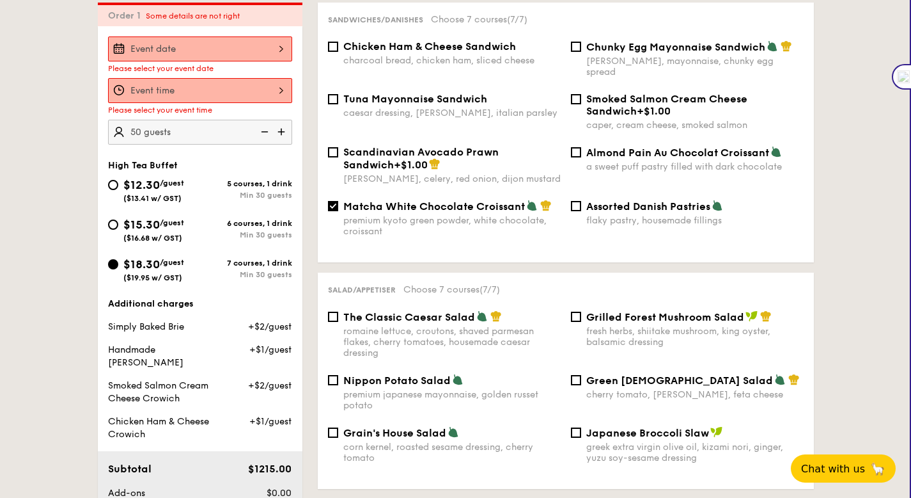
scroll to position [367, 0]
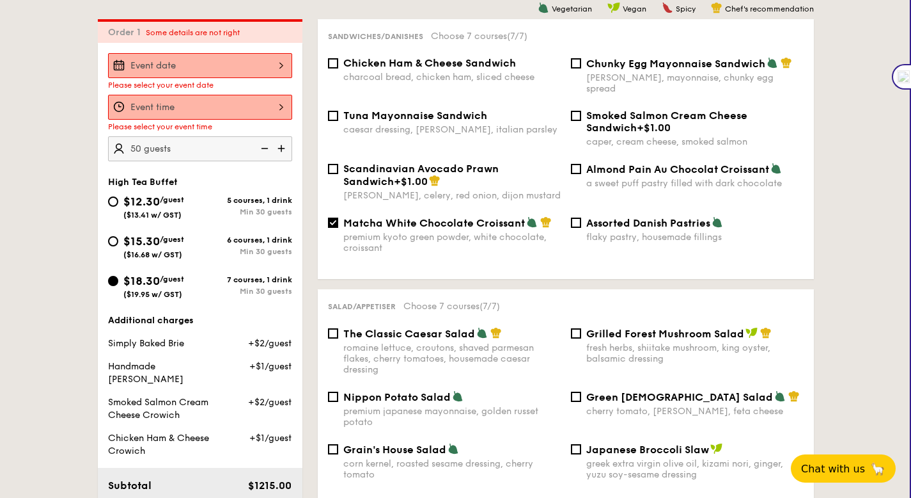
click at [260, 63] on div at bounding box center [200, 65] width 184 height 25
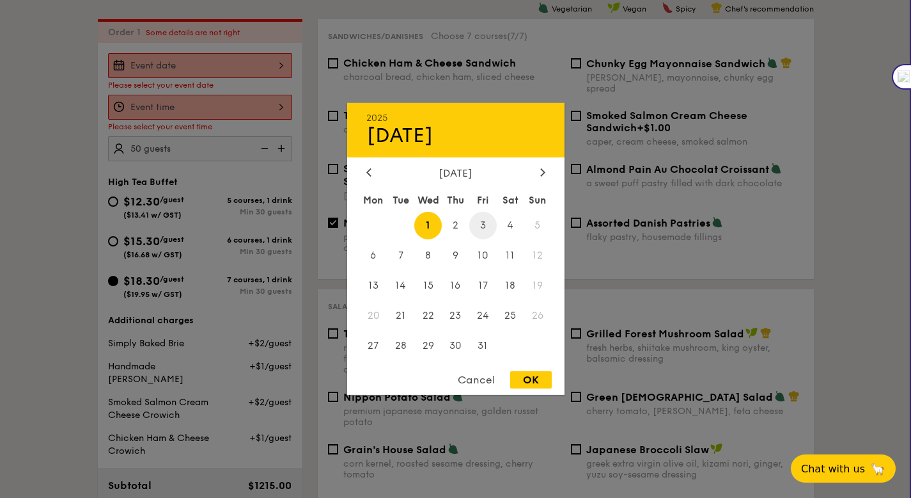
click at [485, 225] on span "3" at bounding box center [483, 226] width 28 height 28
click at [538, 382] on div "OK" at bounding box center [531, 379] width 42 height 17
type input "Oct 03, 2025"
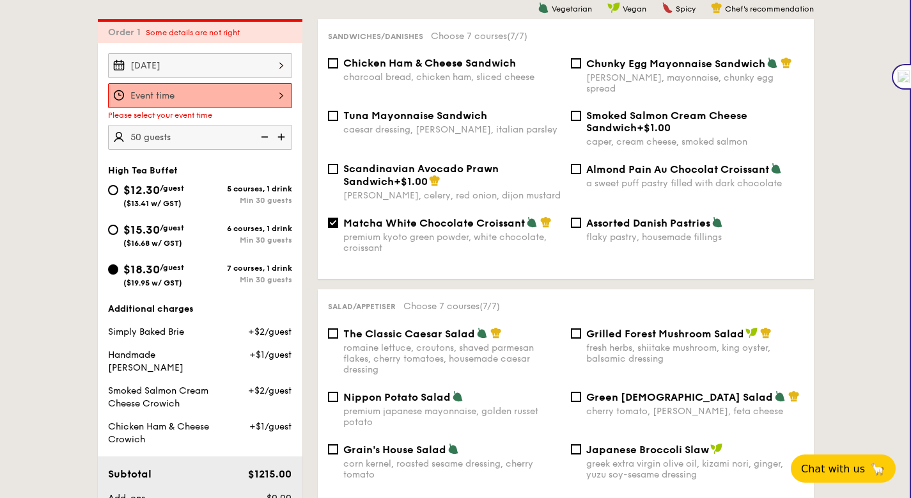
click at [243, 85] on div at bounding box center [200, 95] width 184 height 25
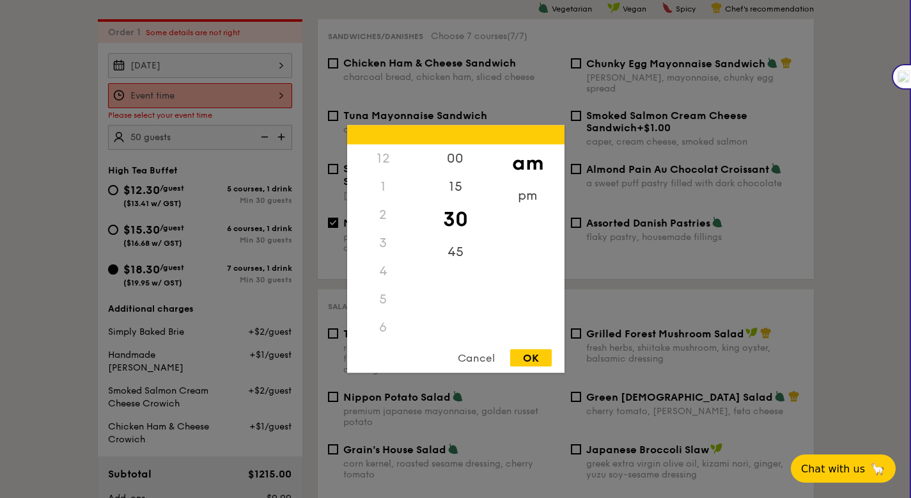
scroll to position [152, 0]
click at [386, 180] on div "6" at bounding box center [383, 176] width 72 height 28
click at [382, 175] on div "6" at bounding box center [383, 176] width 72 height 28
click at [382, 200] on div "6" at bounding box center [383, 202] width 72 height 28
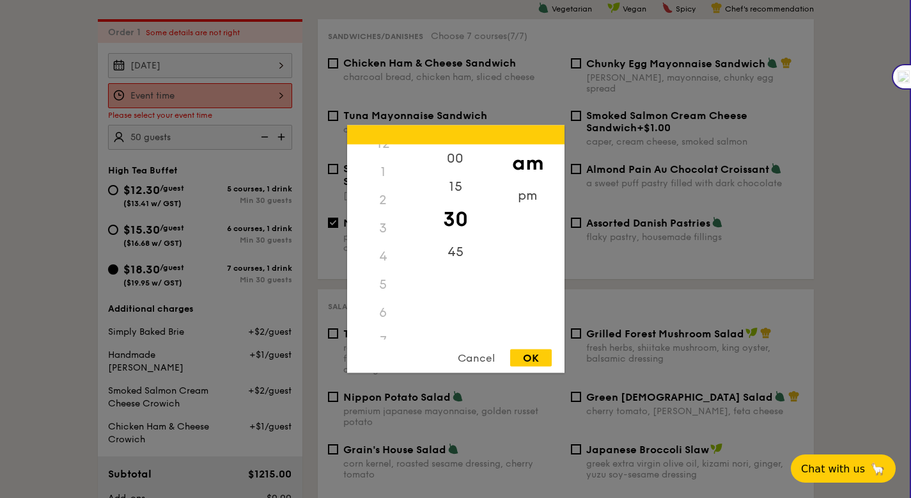
click at [386, 304] on div "6" at bounding box center [383, 313] width 72 height 28
click at [381, 308] on div "6" at bounding box center [383, 313] width 72 height 28
click at [529, 201] on div "pm" at bounding box center [528, 200] width 72 height 37
click at [384, 285] on div "5" at bounding box center [383, 285] width 72 height 28
click at [384, 256] on div "4" at bounding box center [383, 260] width 72 height 37
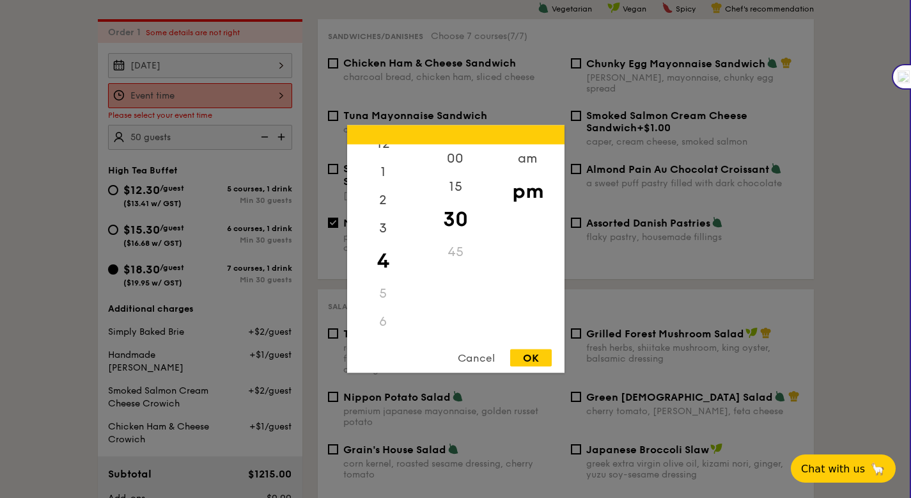
click at [381, 295] on div "5" at bounding box center [383, 293] width 72 height 28
click at [533, 357] on div "OK" at bounding box center [531, 357] width 42 height 17
type input "4:30PM"
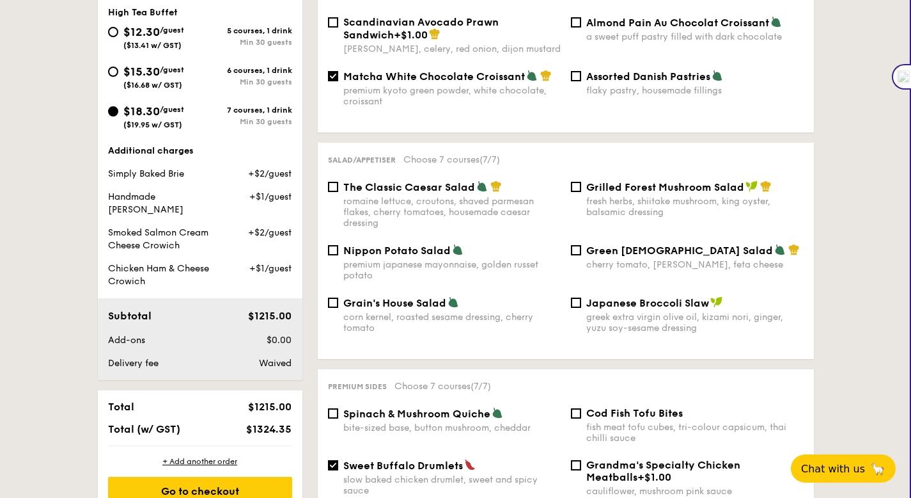
scroll to position [567, 0]
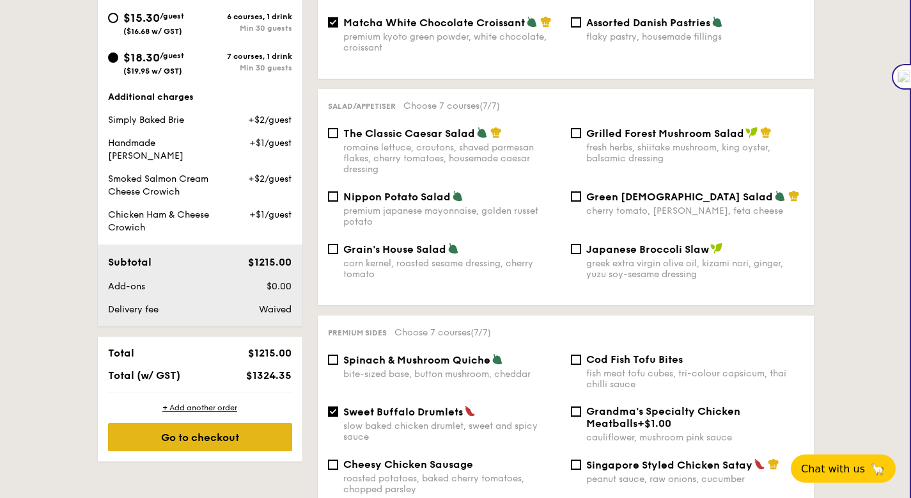
click at [232, 423] on div "Go to checkout" at bounding box center [200, 437] width 184 height 28
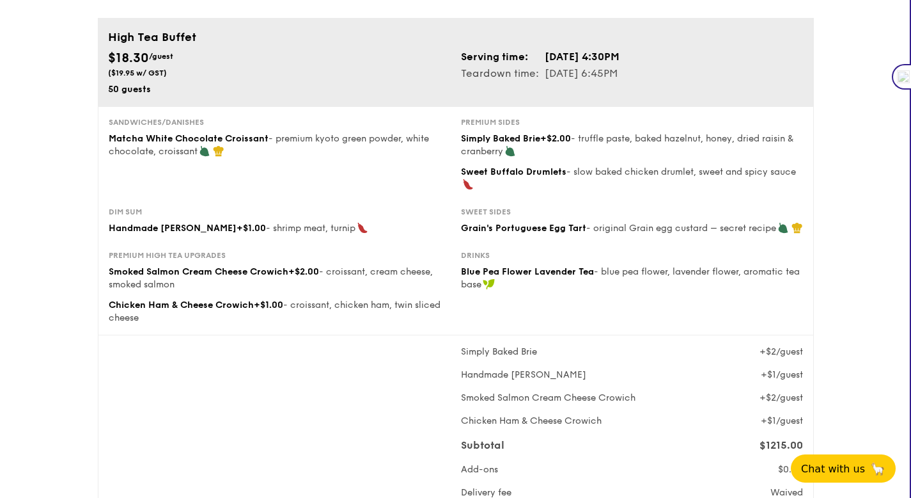
scroll to position [105, 0]
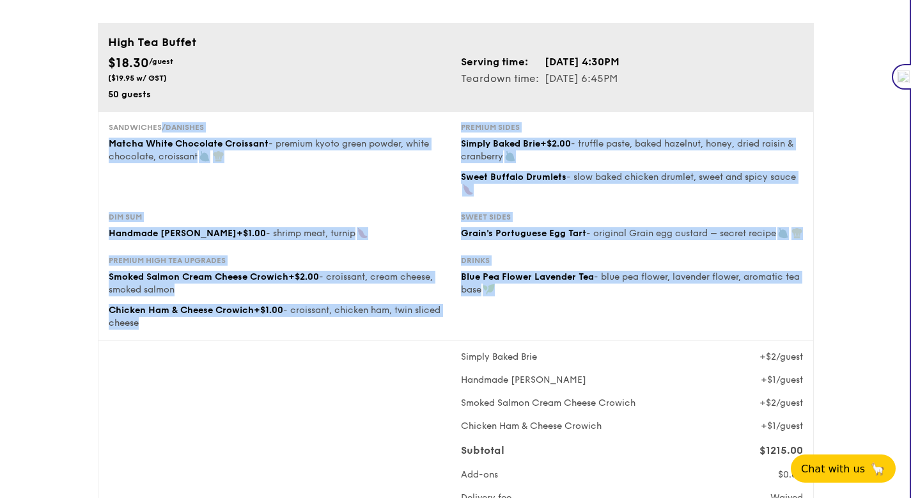
drag, startPoint x: 147, startPoint y: 139, endPoint x: 657, endPoint y: 336, distance: 546.2
click at [657, 336] on div "Sandwiches/Danishes Matcha White Chocolate Croissant - premium kyoto green powd…" at bounding box center [456, 225] width 716 height 229
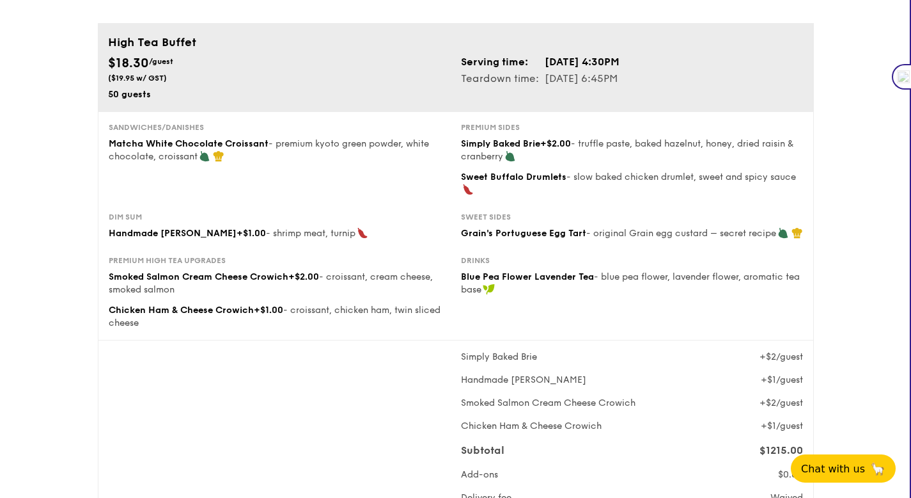
click at [656, 329] on div "Premium high tea upgrades Smoked Salmon Cream Cheese Crowich +$2.00 - croissant…" at bounding box center [456, 292] width 705 height 74
click at [129, 139] on span "Matcha White Chocolate Croissant" at bounding box center [189, 143] width 160 height 11
click at [130, 225] on div "Dim sum Handmade Siew Mai +$1.00 - shrimp meat, turnip" at bounding box center [280, 226] width 342 height 28
click at [189, 267] on div "Premium high tea upgrades Smoked Salmon Cream Cheese Crowich +$2.00 - croissant…" at bounding box center [280, 292] width 342 height 74
drag, startPoint x: 192, startPoint y: 305, endPoint x: 285, endPoint y: 251, distance: 107.2
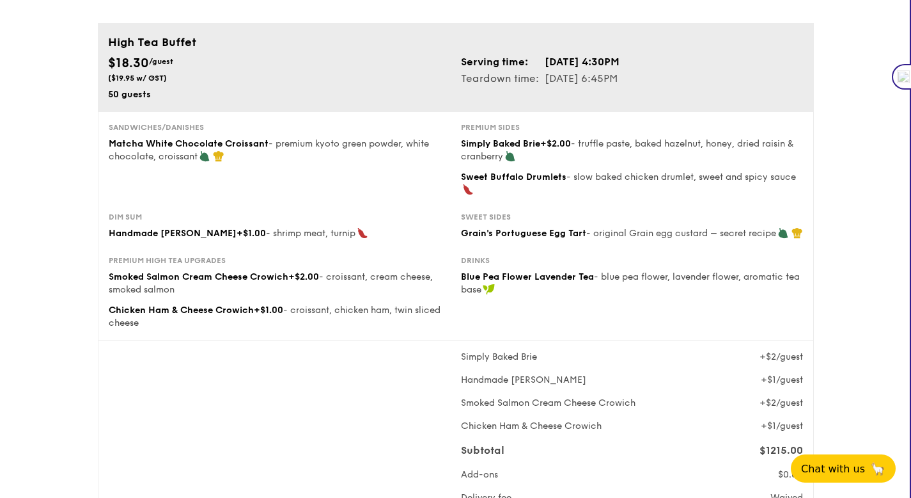
click at [192, 305] on span "Chicken Ham & Cheese Crowich" at bounding box center [181, 309] width 145 height 11
click at [521, 159] on div "Simply Baked Brie +$2.00 - truffle paste, baked hazelnut, honey, dried raisin &…" at bounding box center [632, 151] width 342 height 26
click at [523, 180] on span "Sweet Buffalo Drumlets" at bounding box center [514, 176] width 106 height 11
click at [526, 229] on span "Grain's Portuguese Egg Tart" at bounding box center [523, 233] width 125 height 11
click at [528, 272] on span "Blue Pea Flower Lavender Tea" at bounding box center [527, 276] width 133 height 11
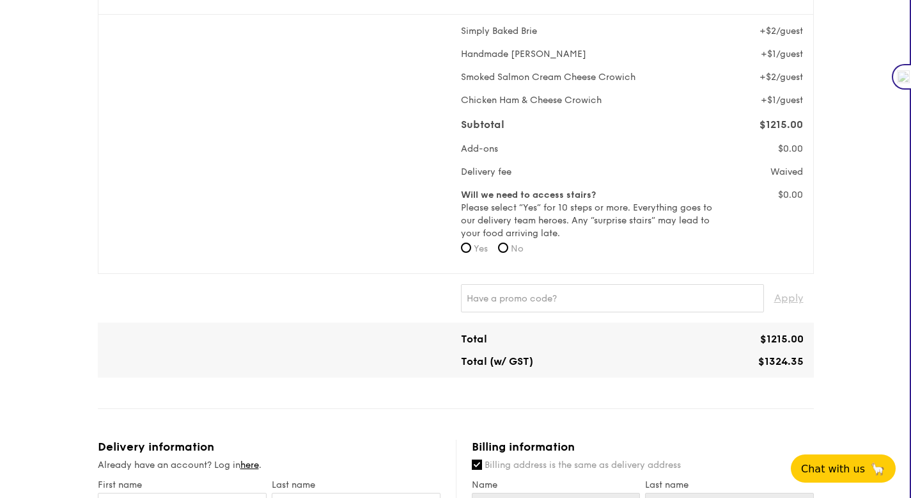
scroll to position [433, 0]
